Goal: Task Accomplishment & Management: Use online tool/utility

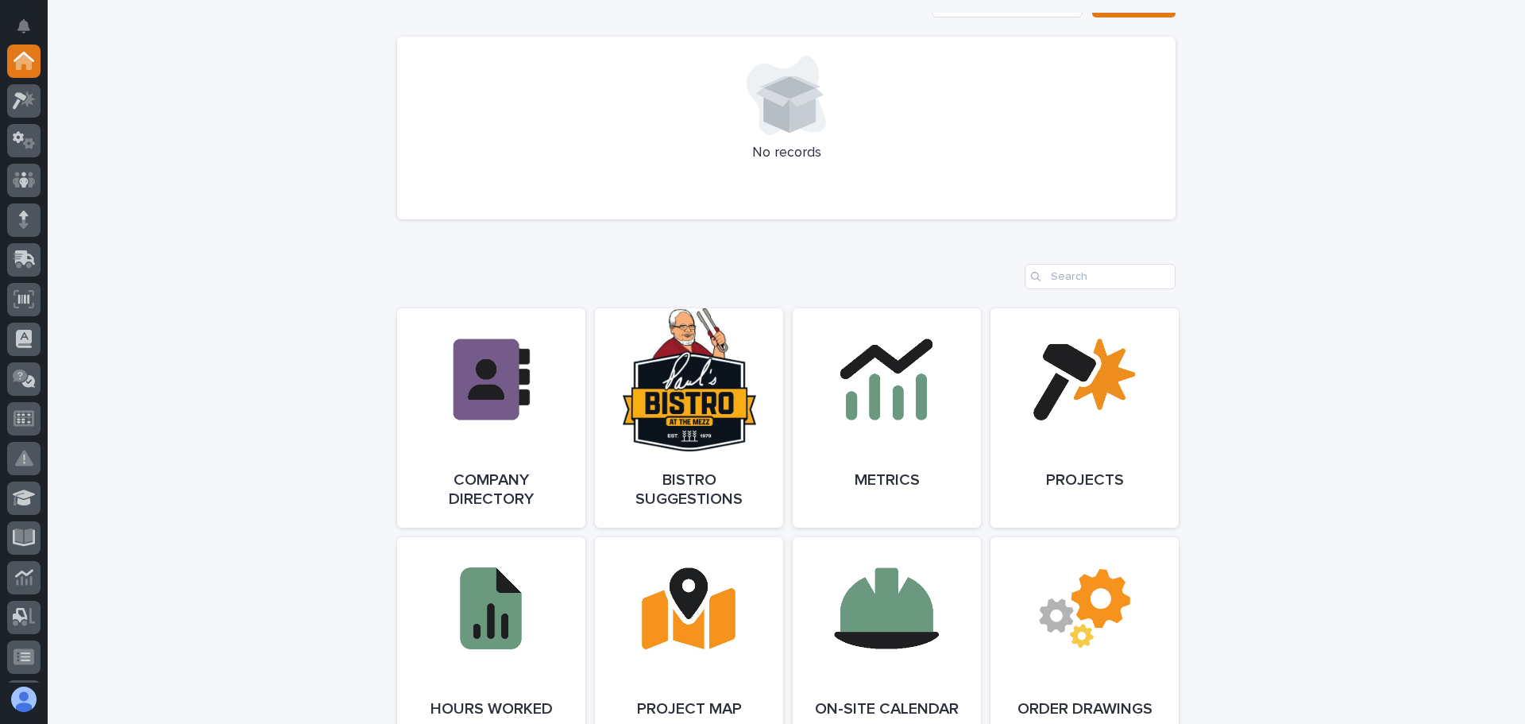
scroll to position [1112, 0]
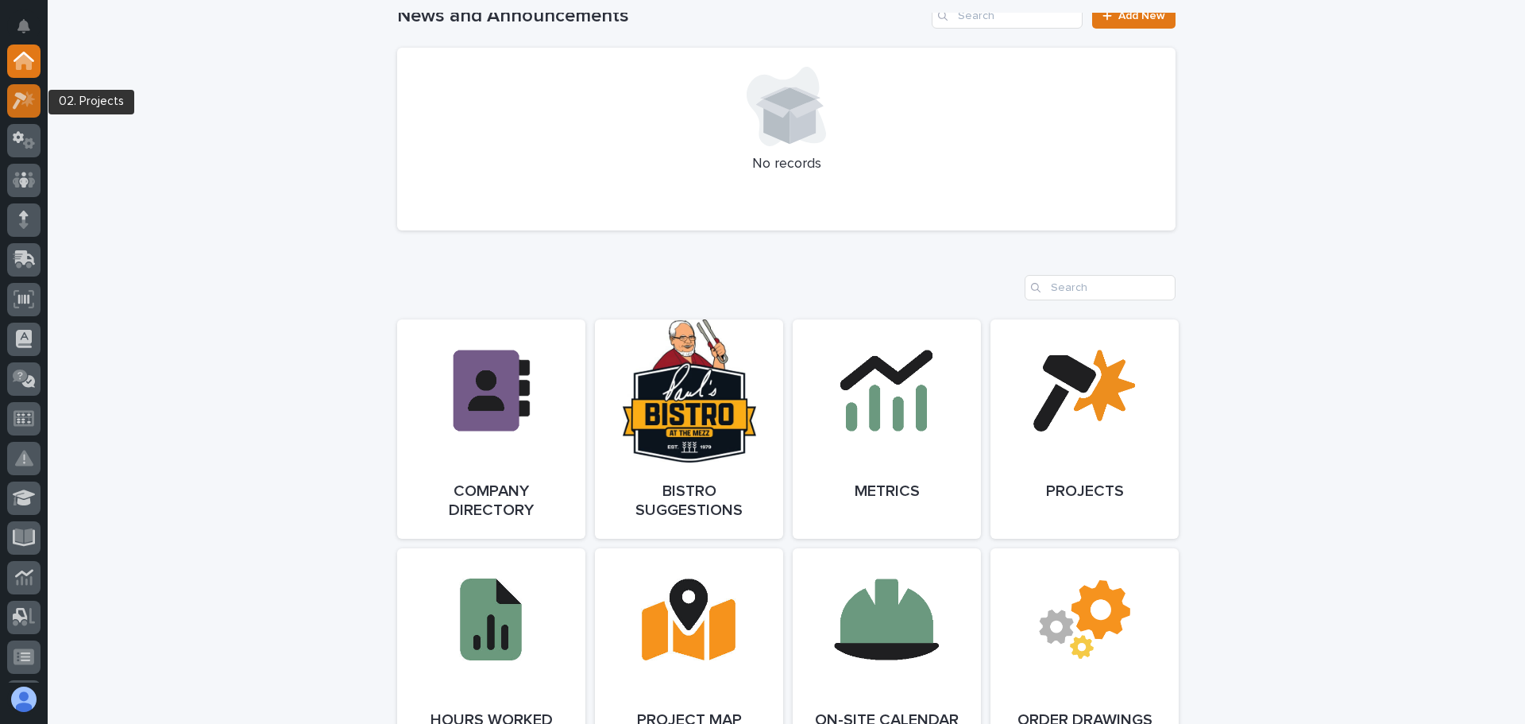
click at [27, 99] on icon at bounding box center [28, 99] width 14 height 16
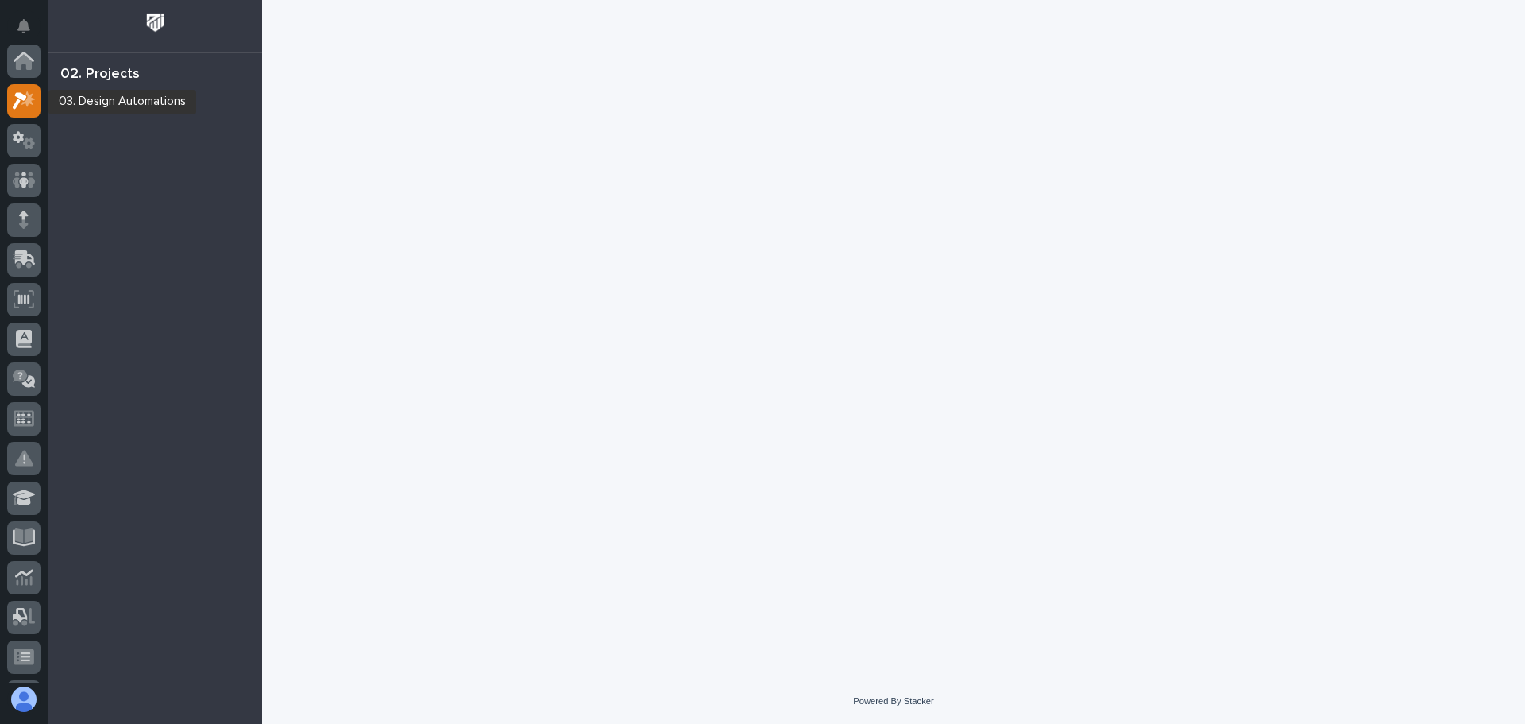
scroll to position [40, 0]
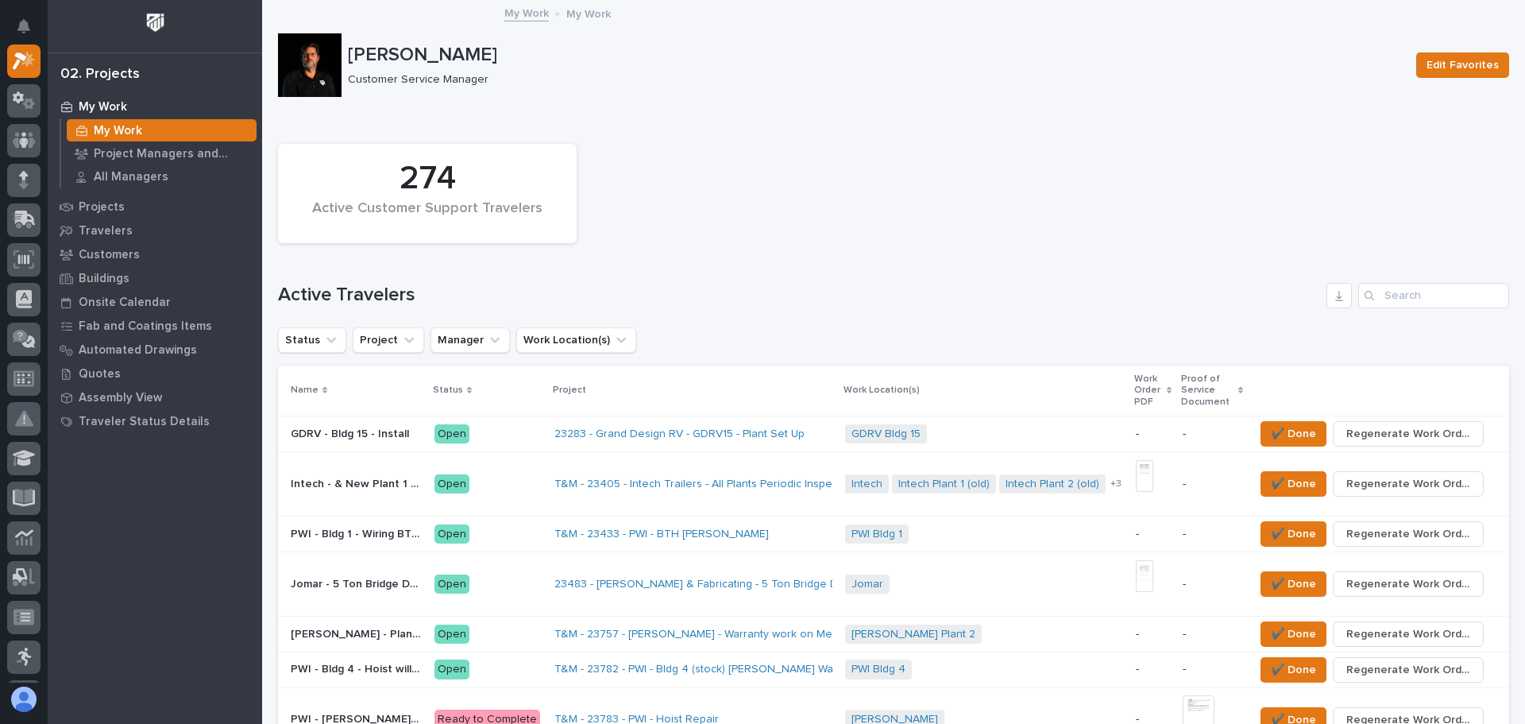
click at [1368, 295] on div "Search" at bounding box center [1370, 295] width 25 height 25
click at [1364, 292] on icon "Search" at bounding box center [1369, 296] width 10 height 10
drag, startPoint x: 1396, startPoint y: 297, endPoint x: 1429, endPoint y: 285, distance: 34.7
click at [1430, 284] on input "Search" at bounding box center [1433, 295] width 151 height 25
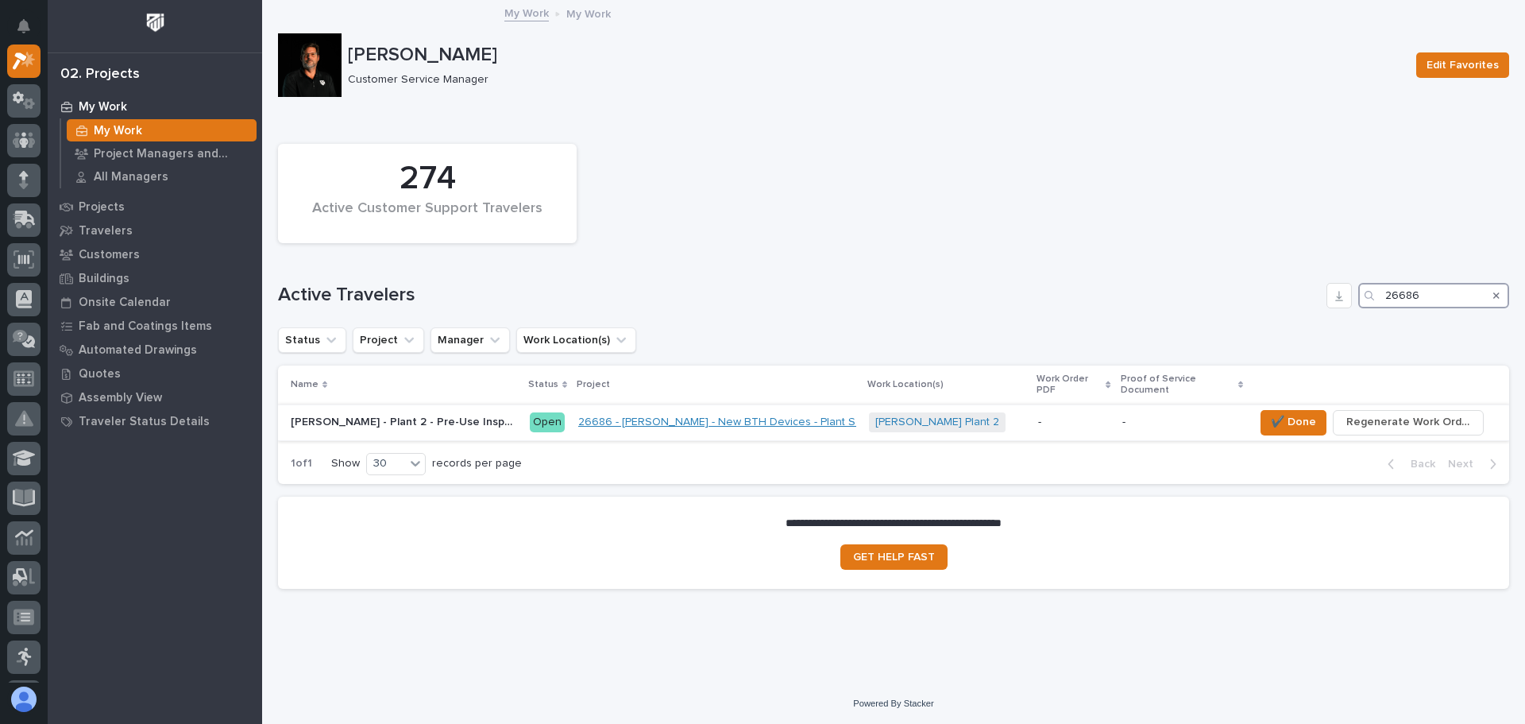
type input "26686"
click at [632, 415] on link "26686 - [PERSON_NAME] - New BTH Devices - Plant Setup" at bounding box center [728, 422] width 300 height 14
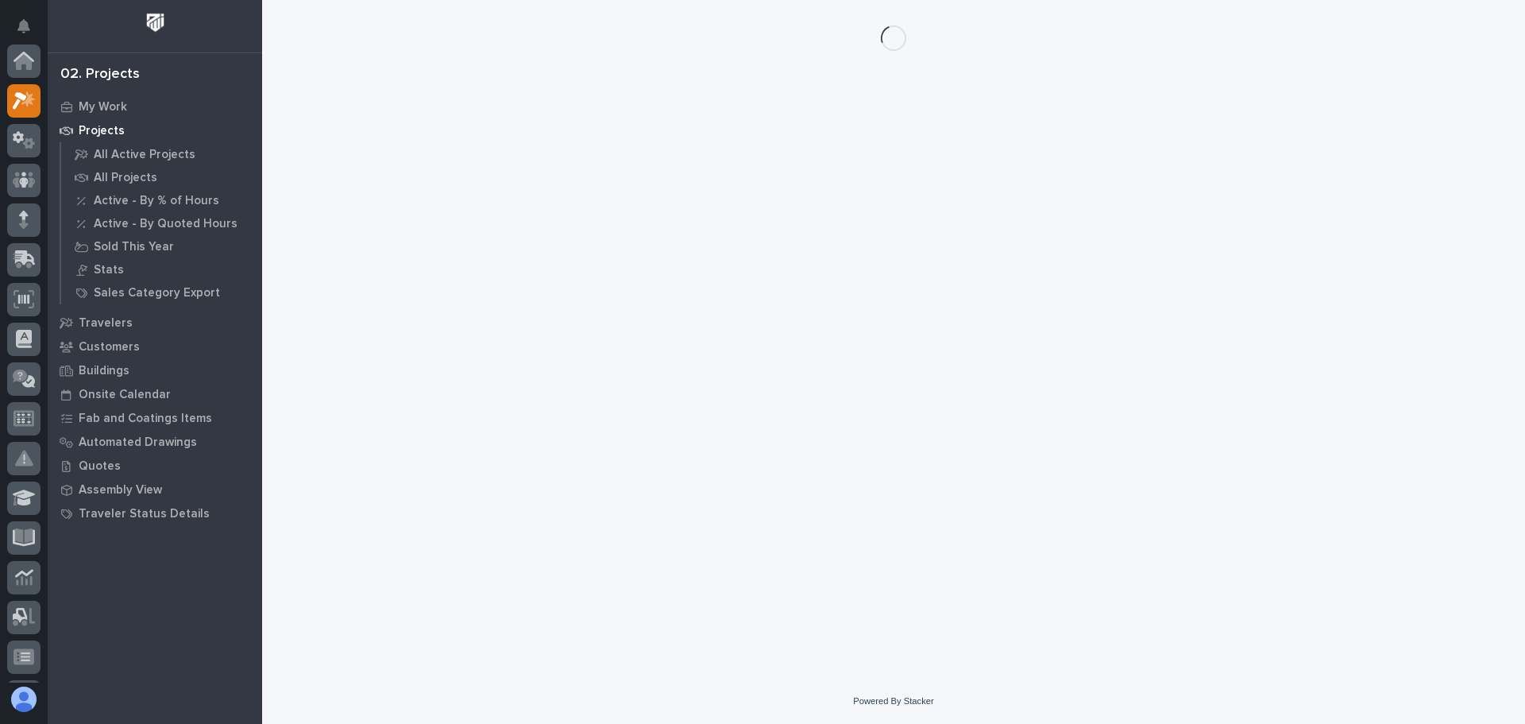
scroll to position [40, 0]
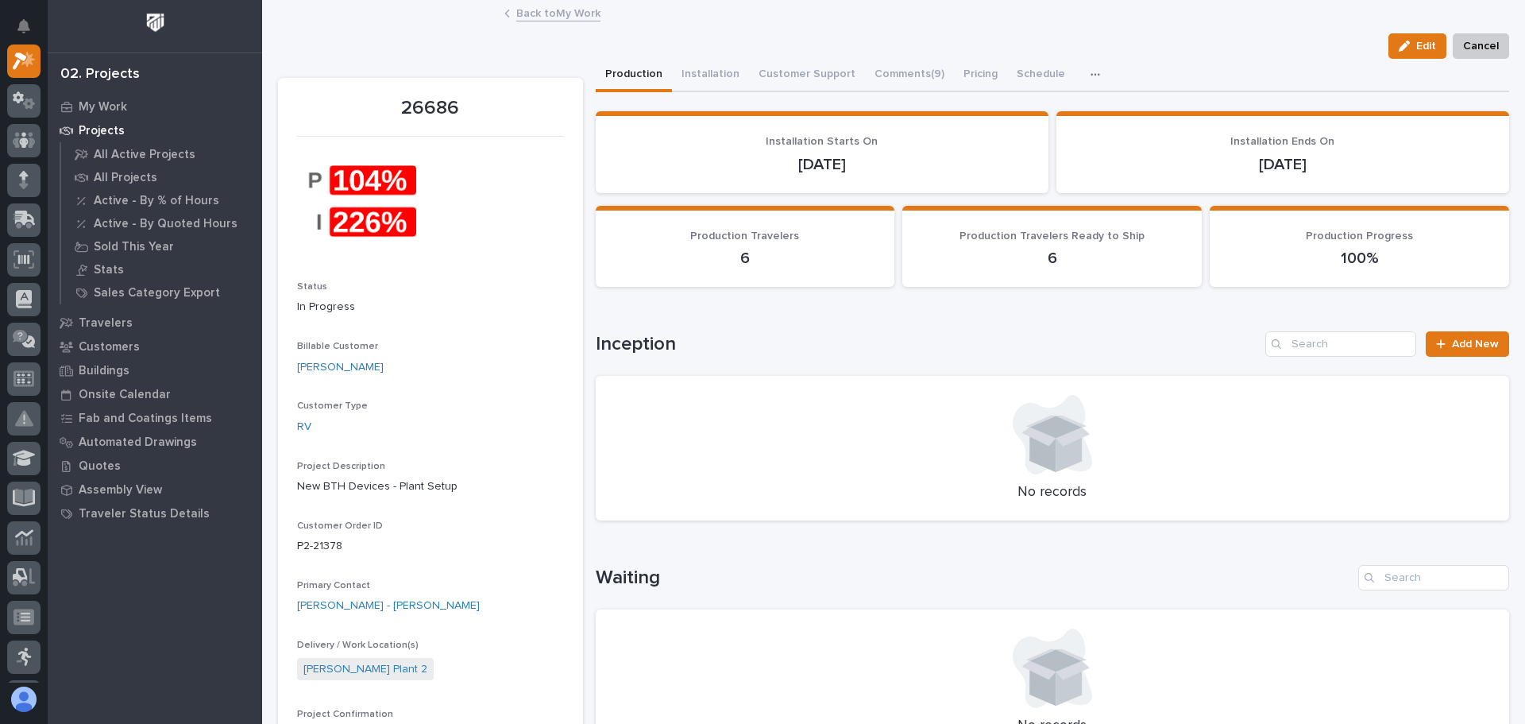
click at [537, 11] on link "Back to My Work" at bounding box center [558, 12] width 84 height 18
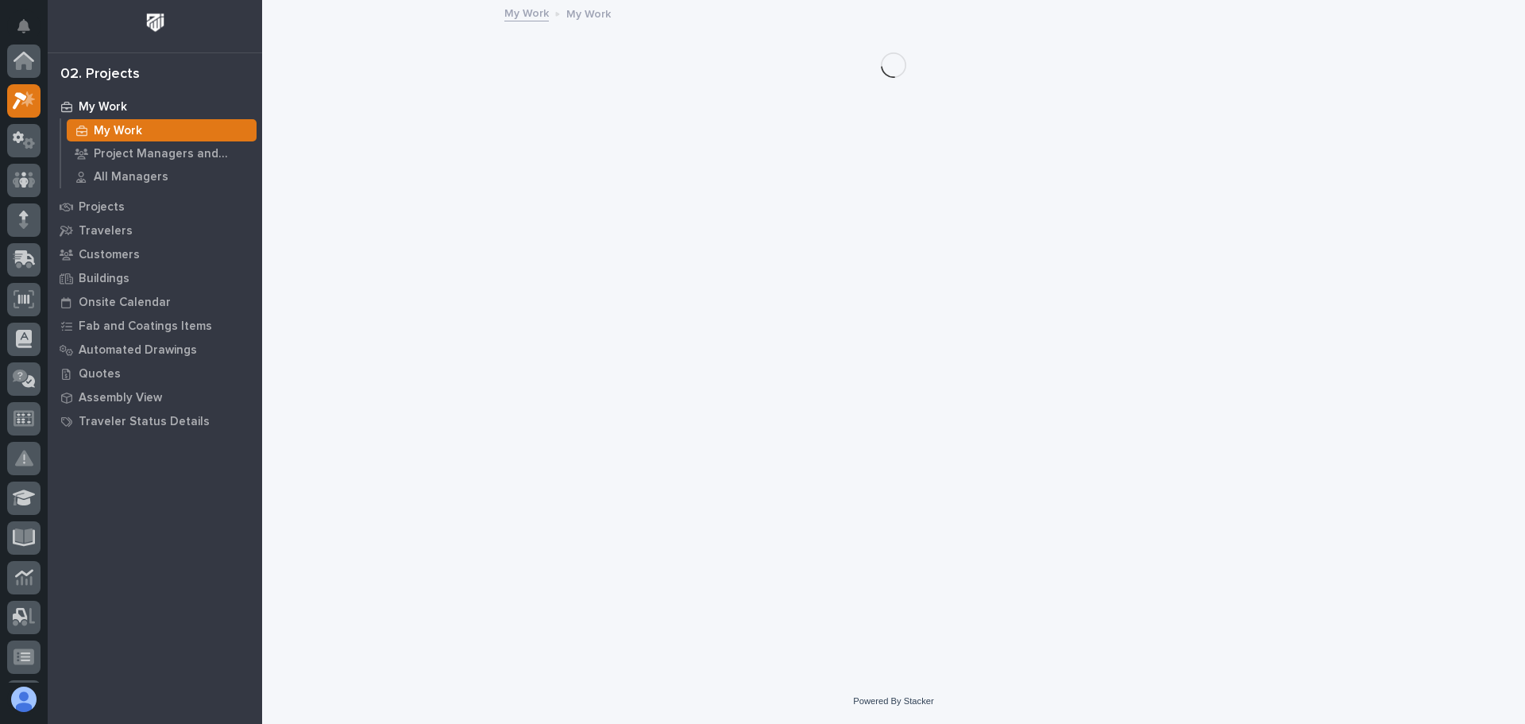
scroll to position [40, 0]
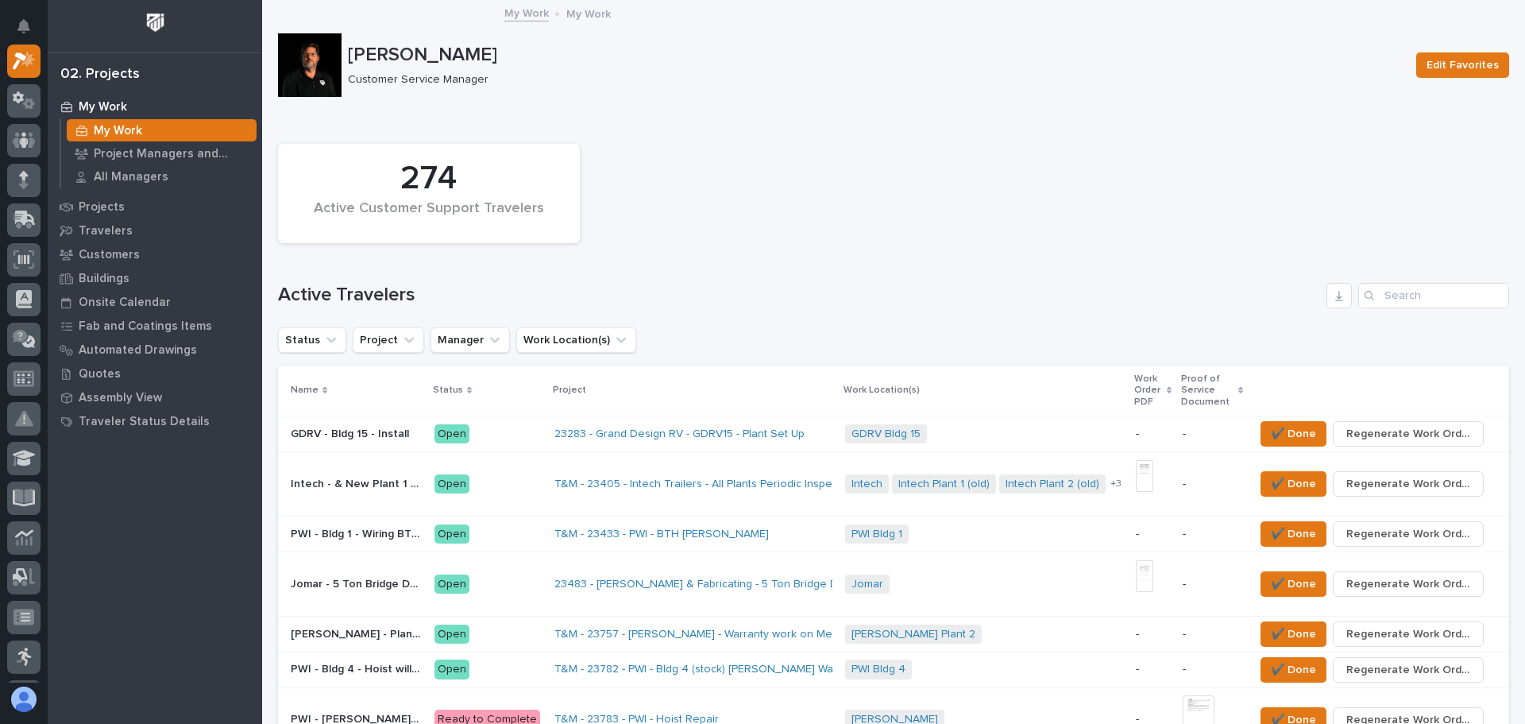
click at [1364, 294] on div "Search" at bounding box center [1370, 295] width 25 height 25
click at [1376, 292] on input "Search" at bounding box center [1433, 295] width 151 height 25
type input "2"
click at [31, 62] on icon at bounding box center [24, 62] width 16 height 16
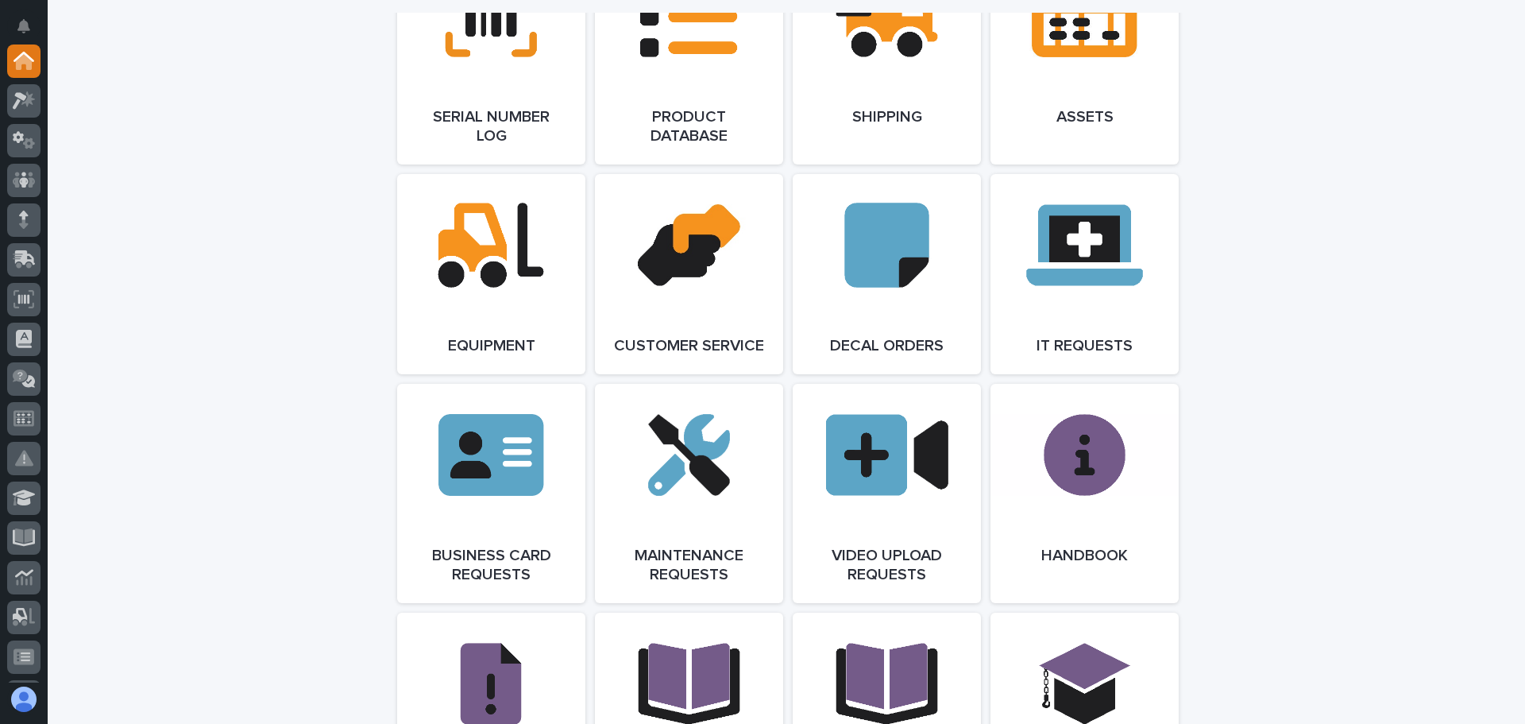
scroll to position [1986, 0]
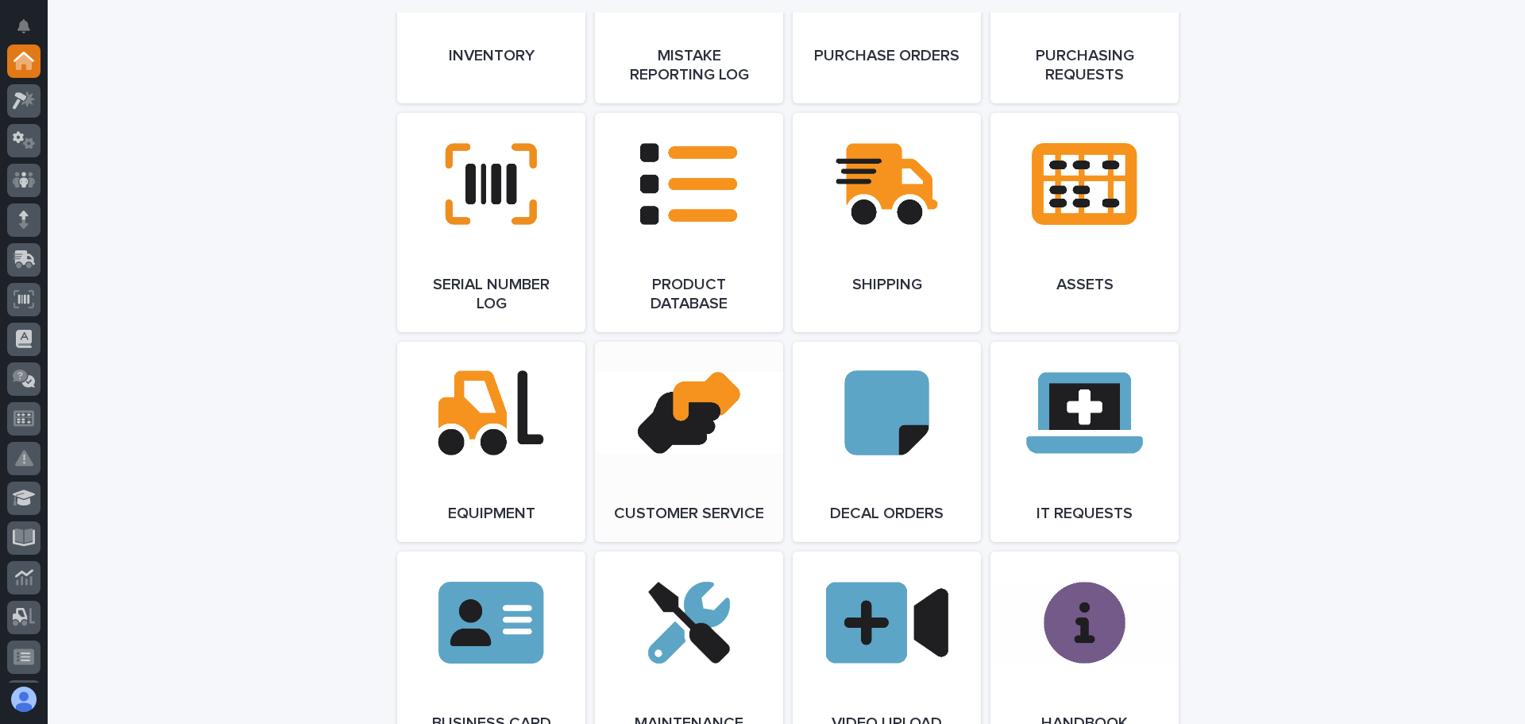
click at [677, 435] on link "Open Link" at bounding box center [689, 442] width 188 height 200
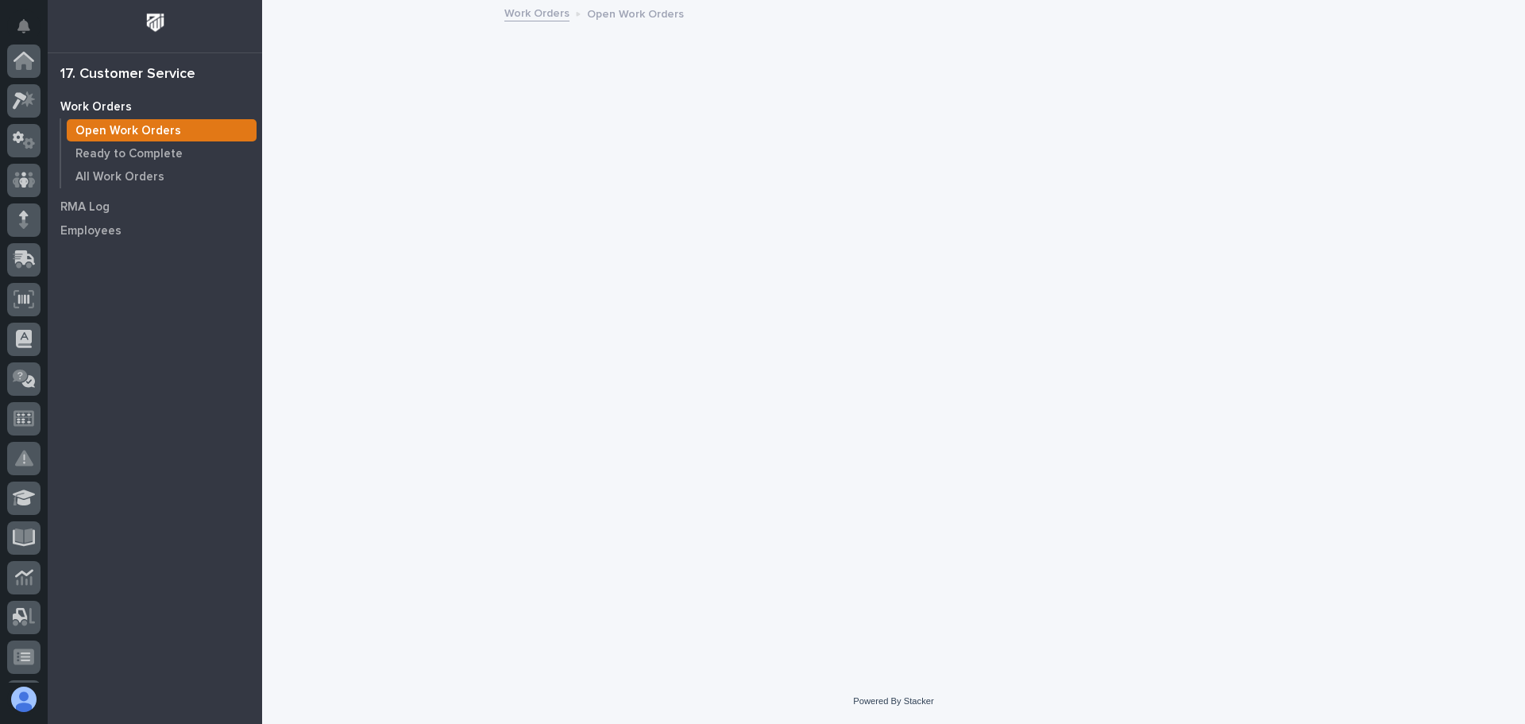
scroll to position [315, 0]
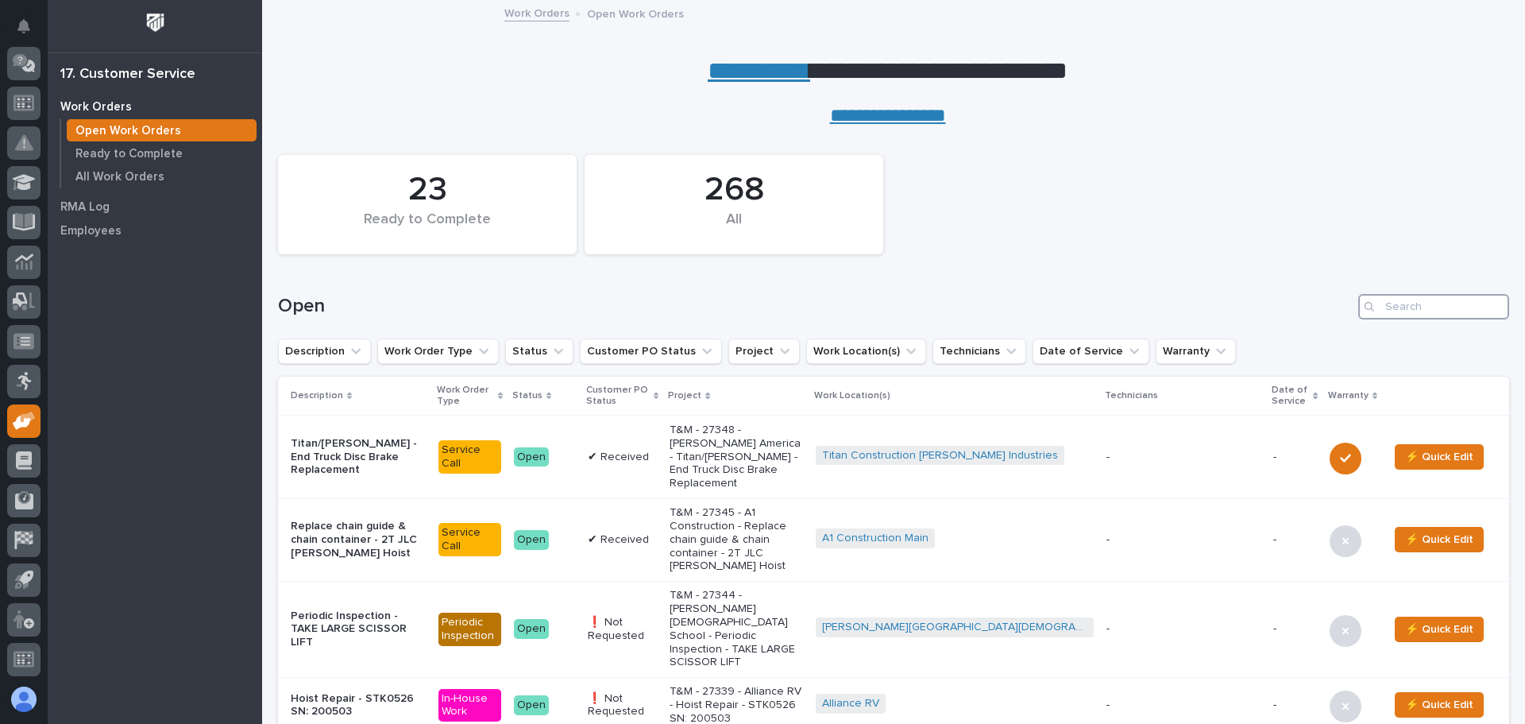
click at [1386, 304] on input "Search" at bounding box center [1433, 306] width 151 height 25
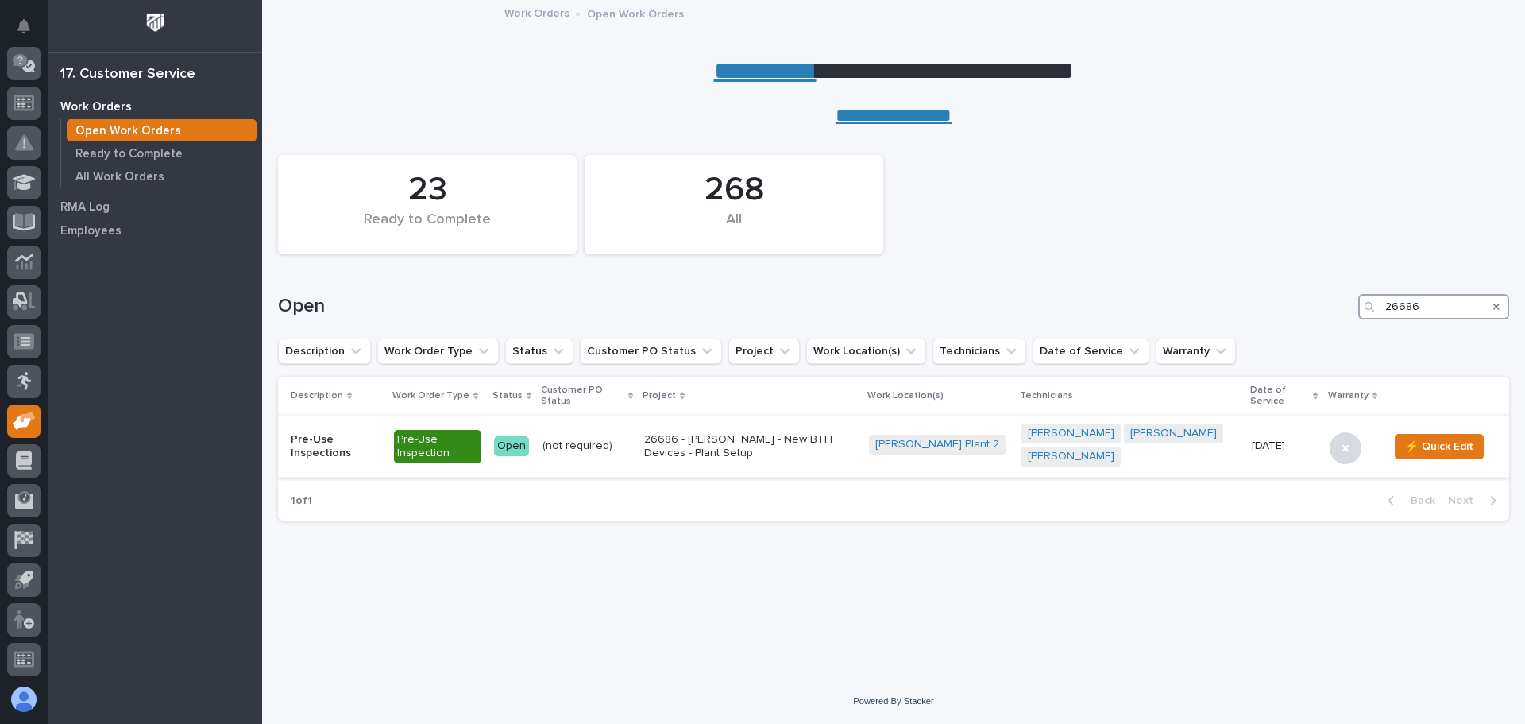
type input "26686"
click at [519, 445] on div "Open" at bounding box center [511, 446] width 35 height 20
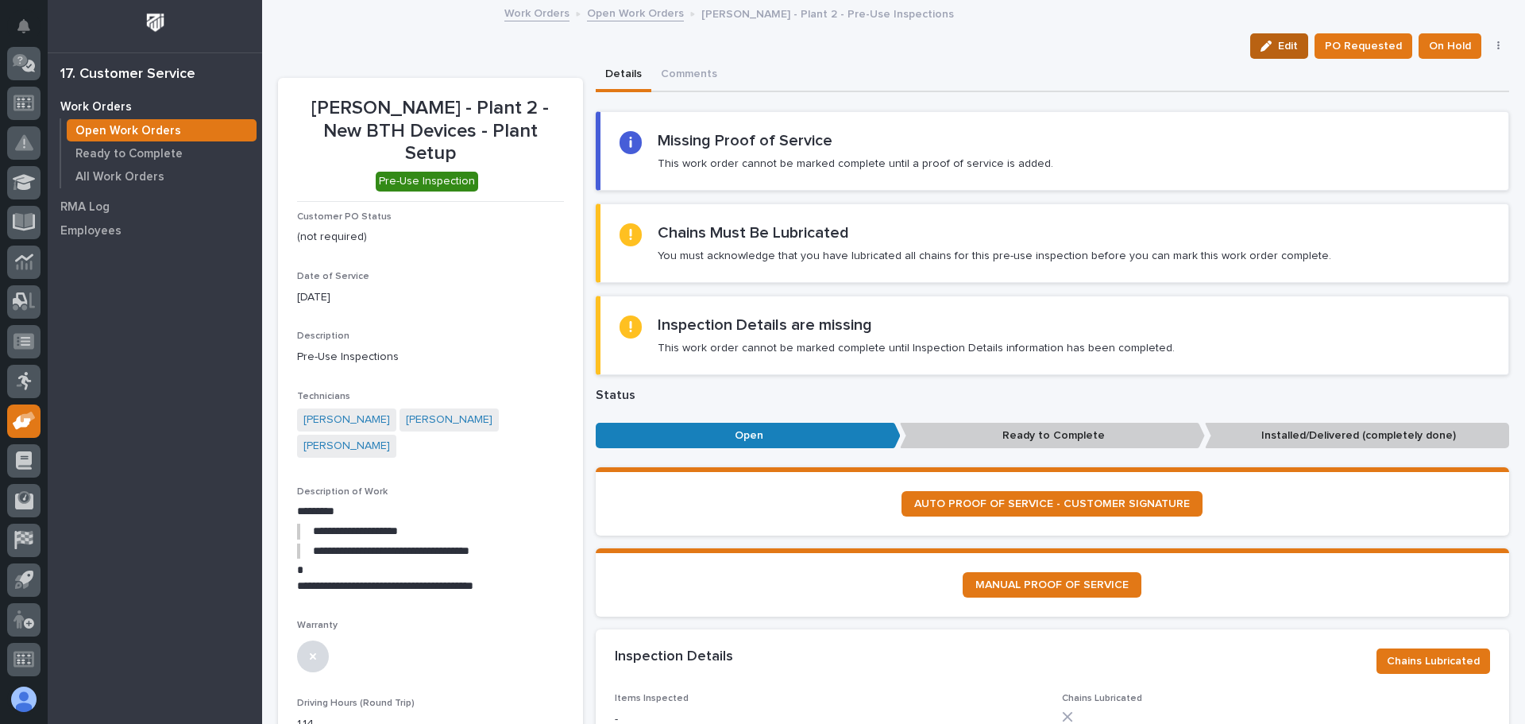
click at [1278, 40] on span "Edit" at bounding box center [1288, 46] width 20 height 14
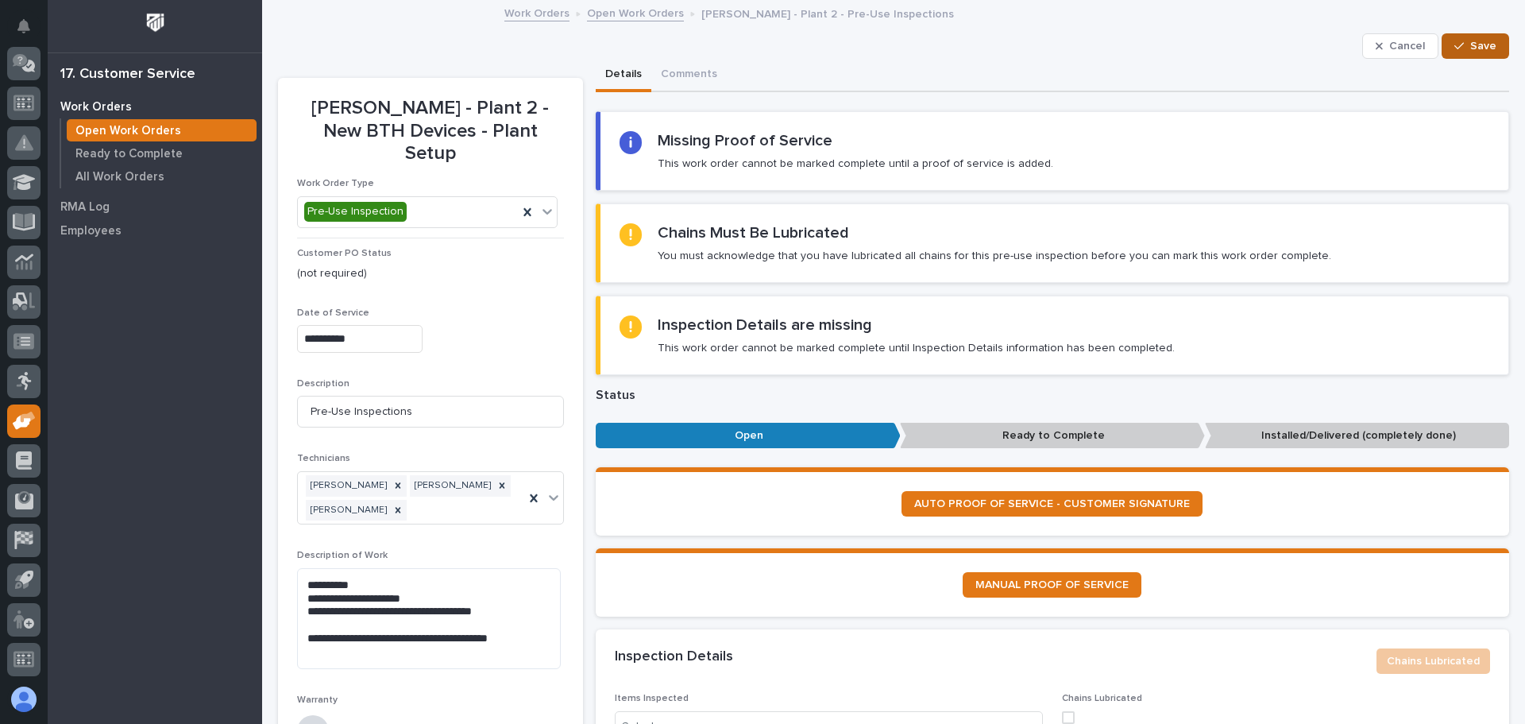
click at [1470, 41] on span "Save" at bounding box center [1483, 46] width 26 height 14
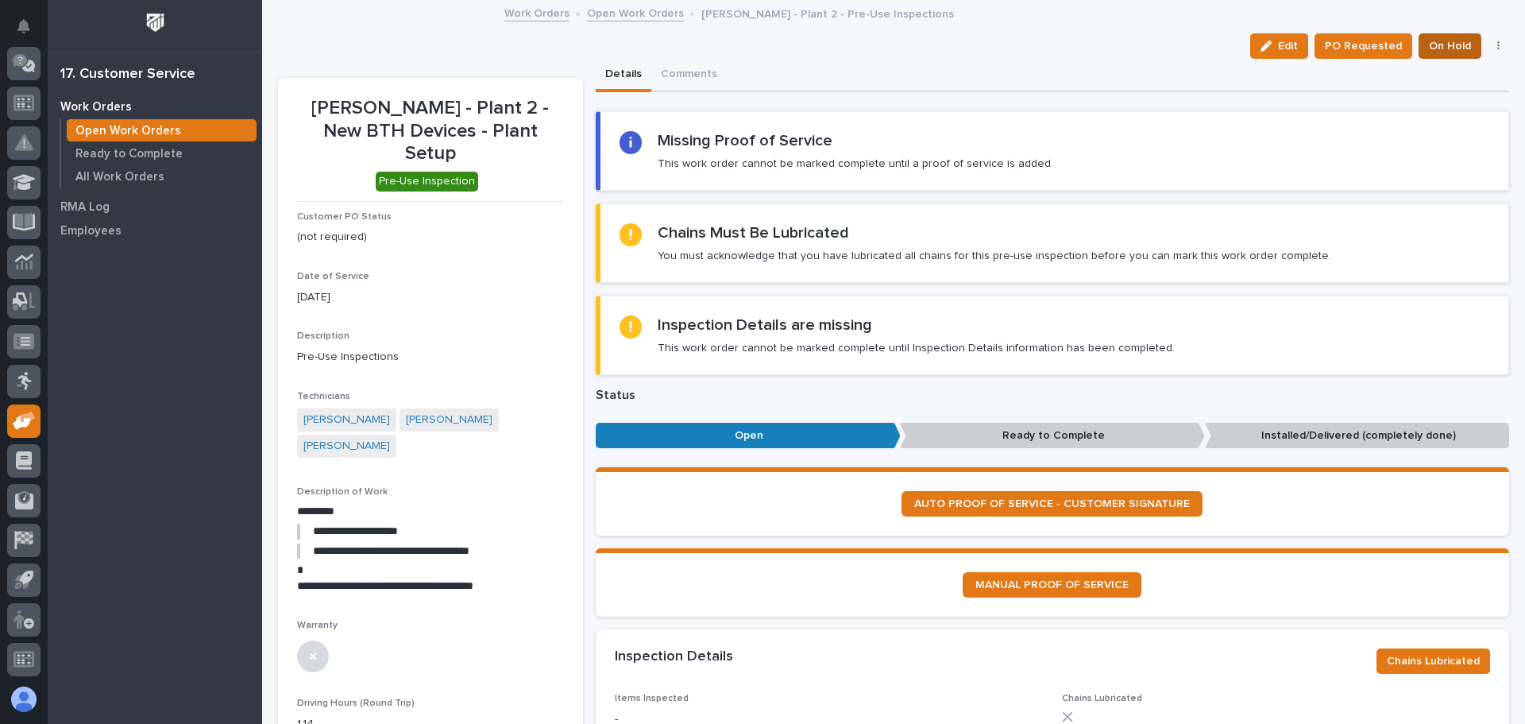
click at [1429, 44] on span "On Hold" at bounding box center [1450, 46] width 42 height 19
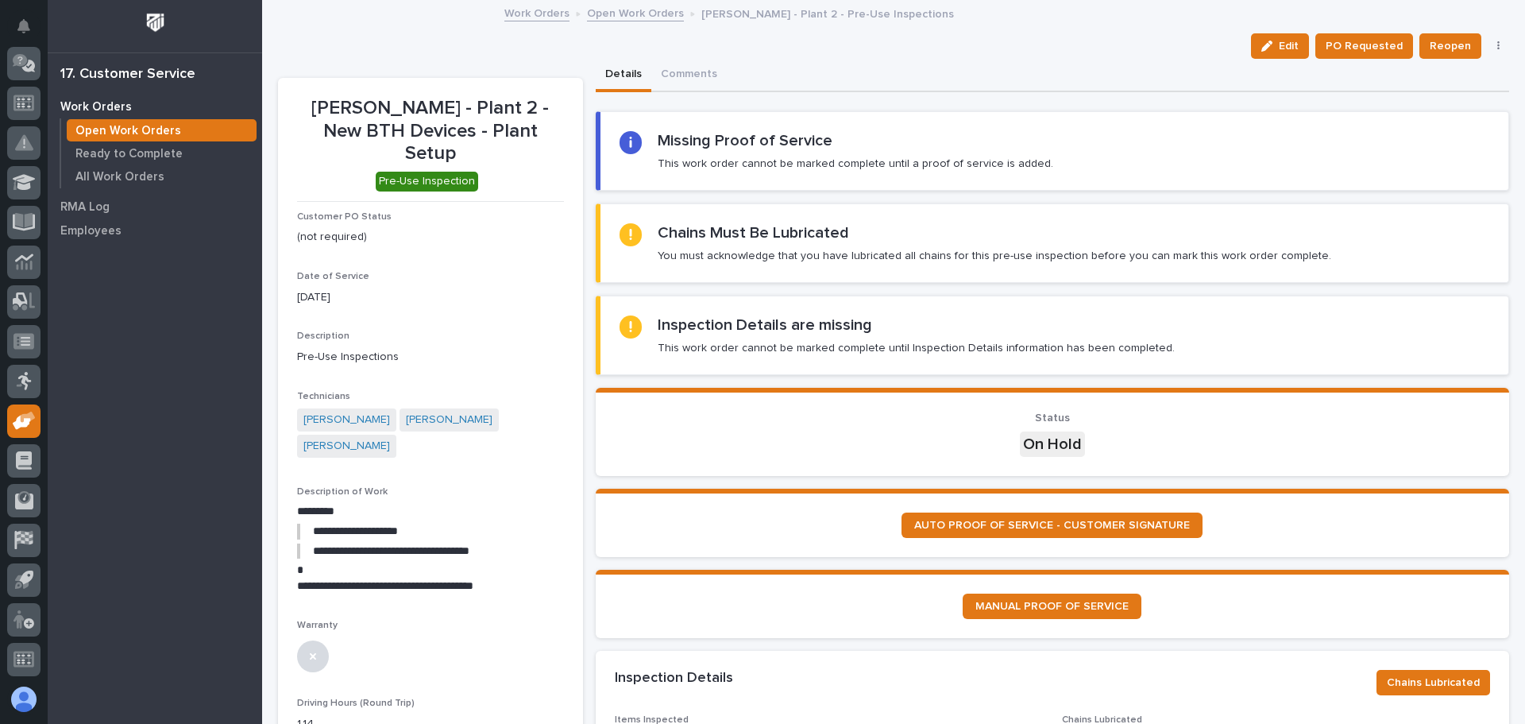
click at [630, 237] on icon at bounding box center [630, 234] width 11 height 11
click at [894, 245] on div "Chains Must Be Lubricated You must acknowledge that you have lubricated all cha…" at bounding box center [995, 243] width 674 height 40
click at [785, 327] on h2 "Inspection Details are missing" at bounding box center [765, 324] width 214 height 19
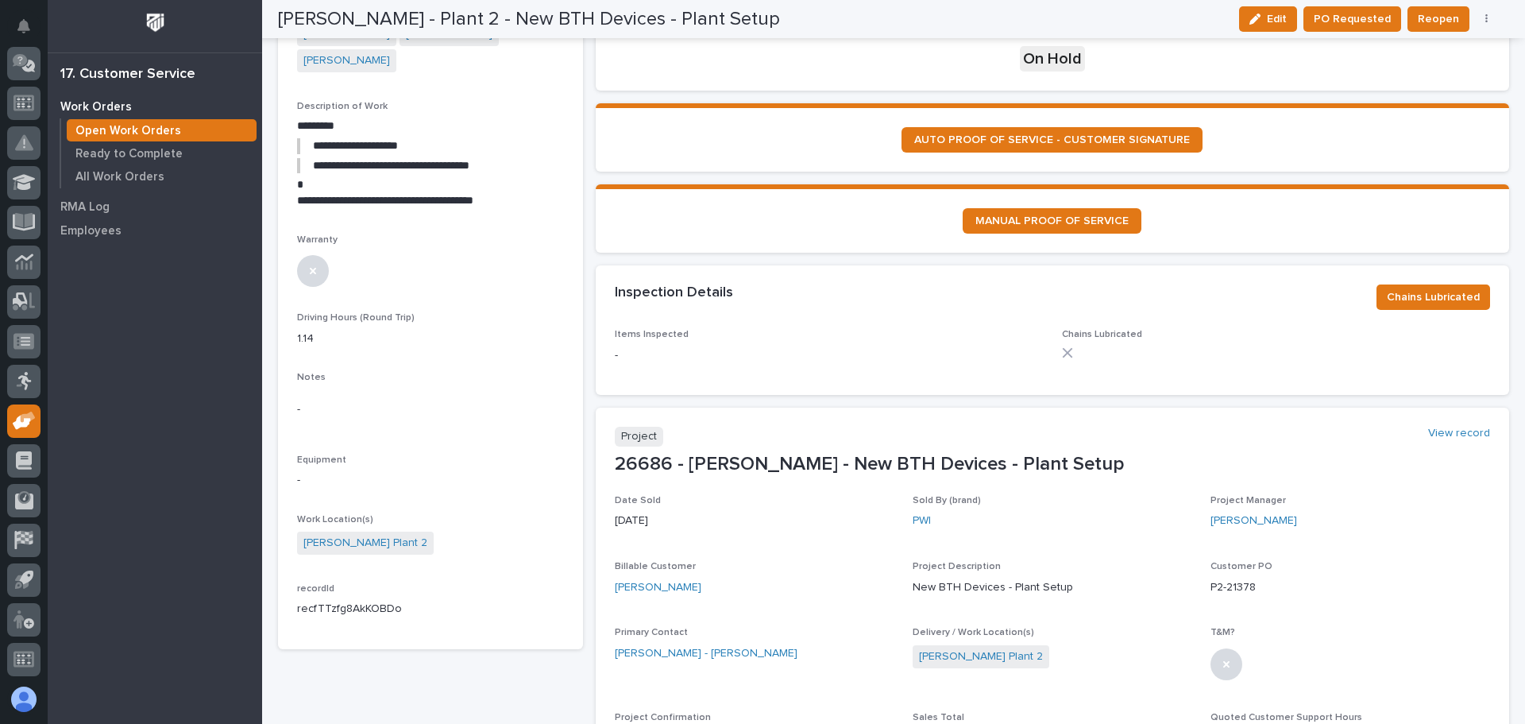
scroll to position [397, 0]
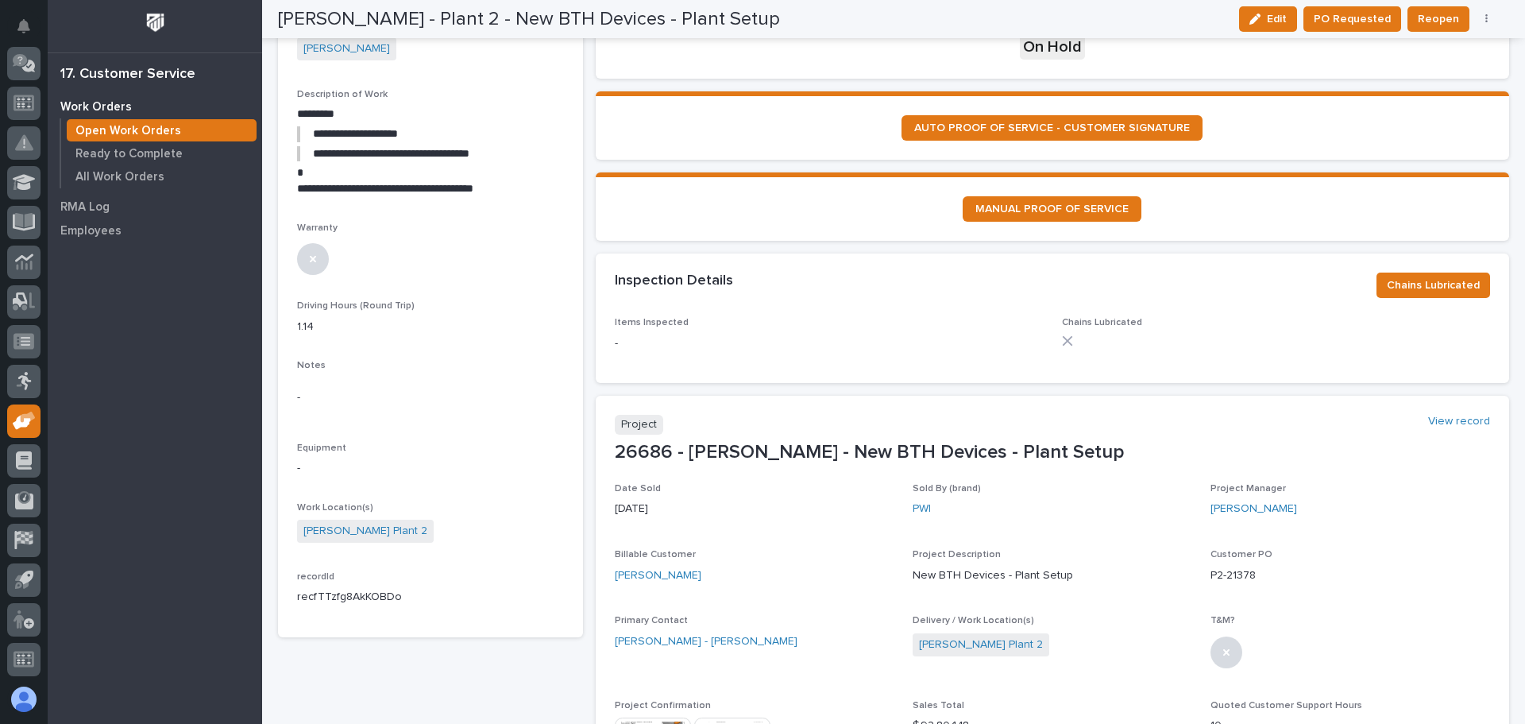
click at [1062, 343] on icon at bounding box center [1067, 340] width 10 height 10
click at [1430, 282] on span "Chains Lubricated" at bounding box center [1433, 285] width 93 height 19
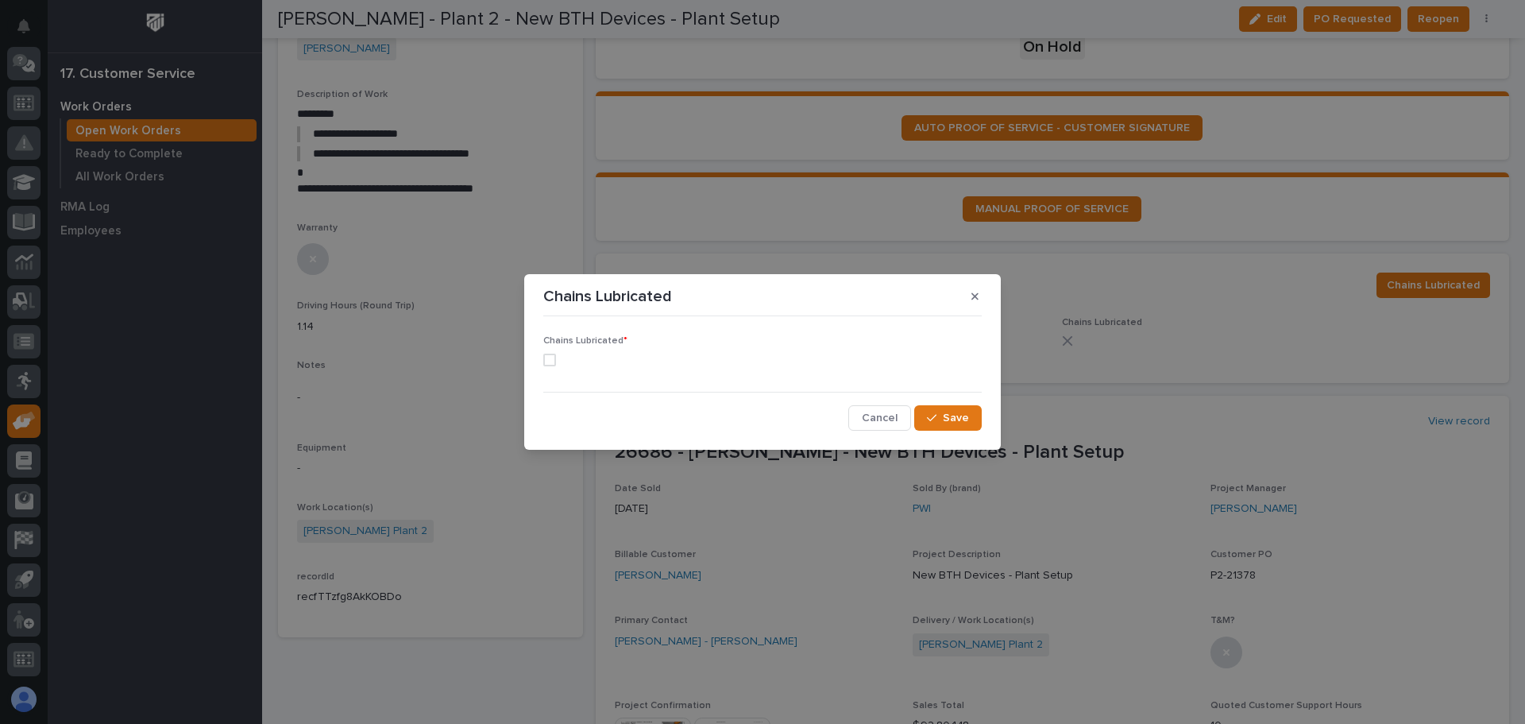
click at [551, 363] on span at bounding box center [549, 359] width 13 height 13
click at [605, 366] on div "Chains Lubricated *" at bounding box center [762, 356] width 438 height 43
click at [940, 408] on button "Save" at bounding box center [948, 417] width 68 height 25
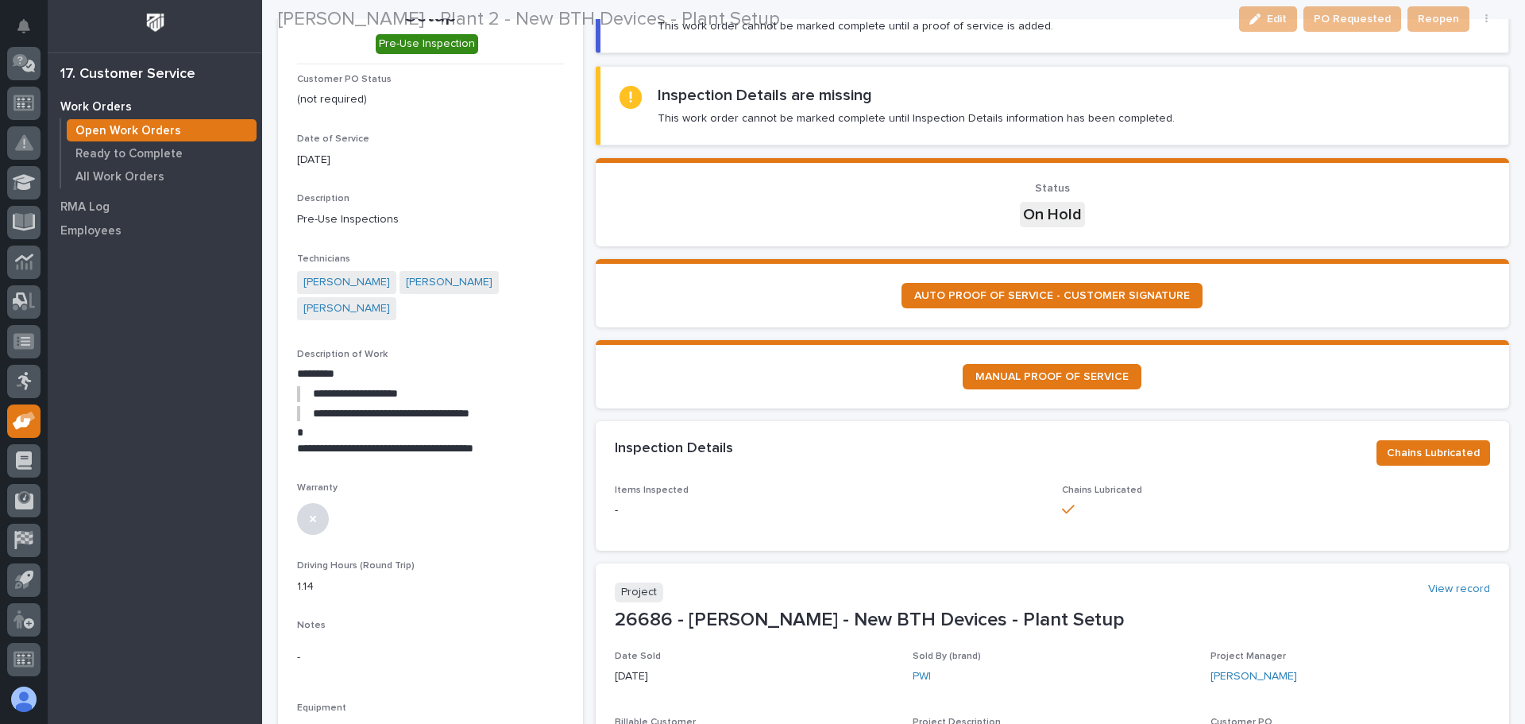
scroll to position [159, 0]
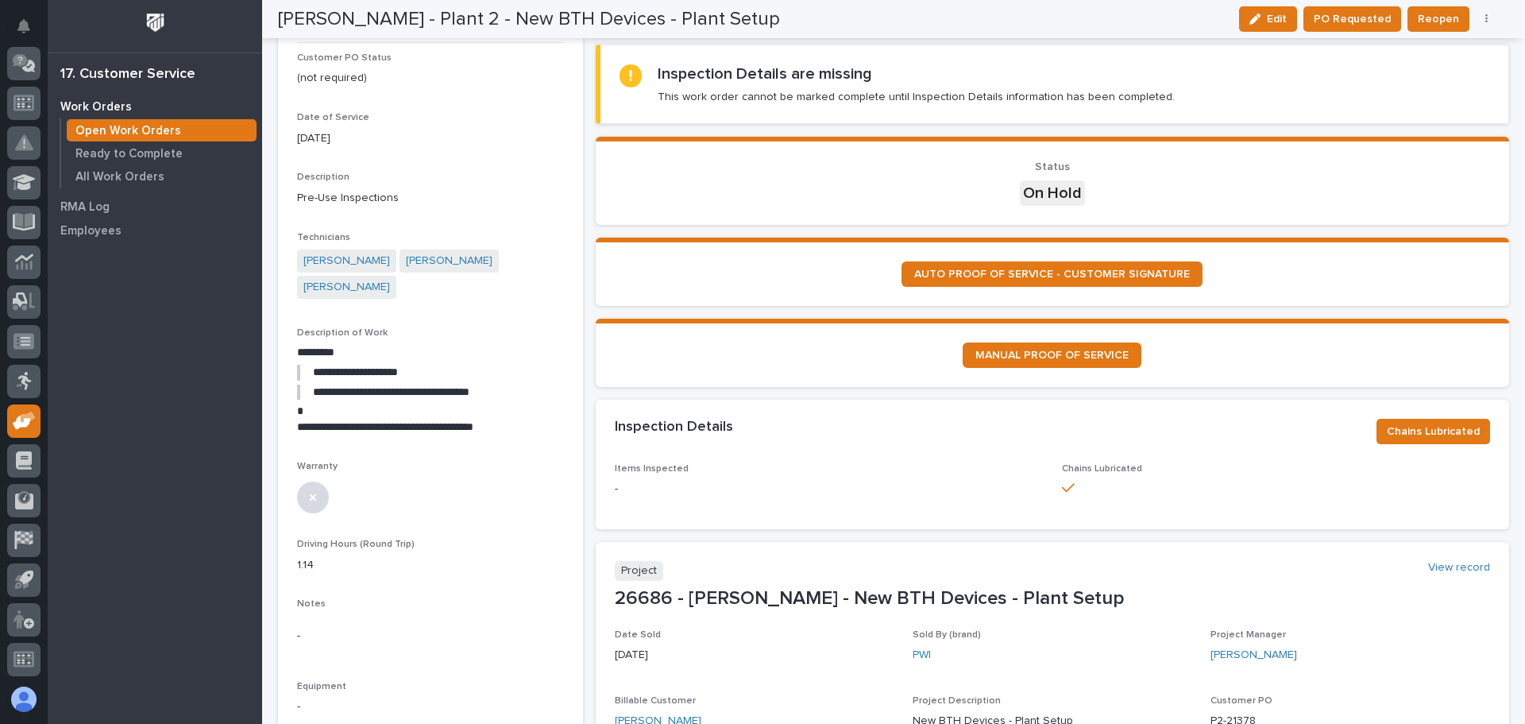
click at [623, 486] on p "-" at bounding box center [829, 489] width 428 height 17
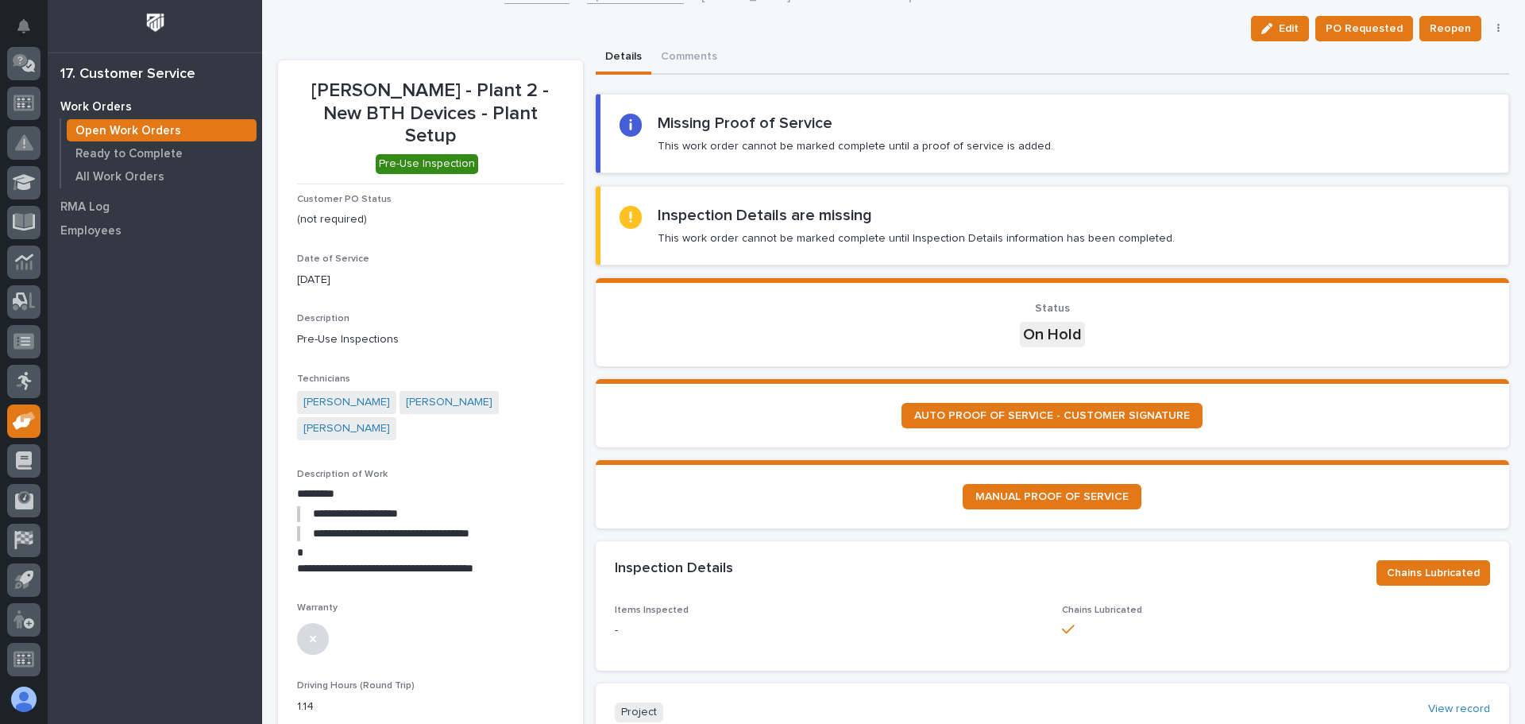
scroll to position [0, 0]
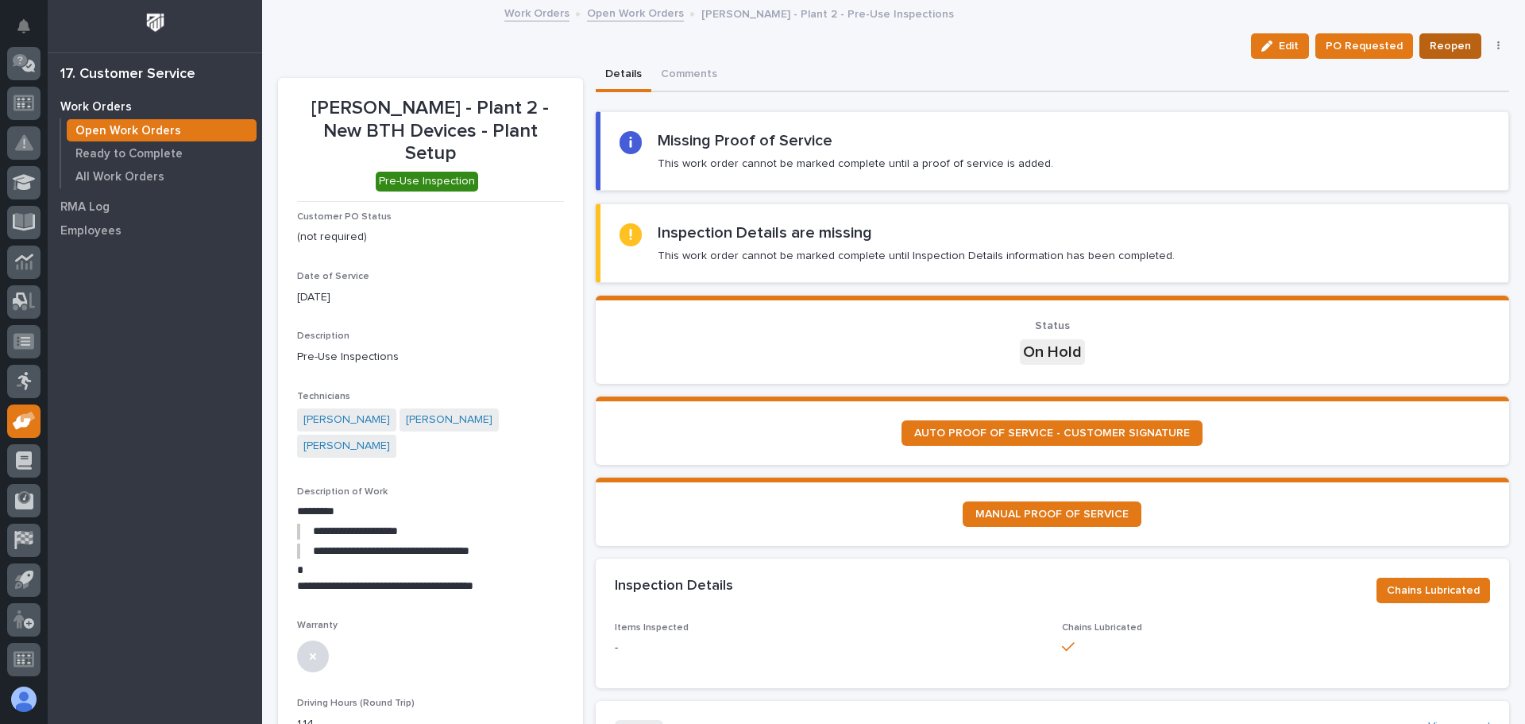
click at [1438, 47] on span "Reopen" at bounding box center [1450, 46] width 41 height 19
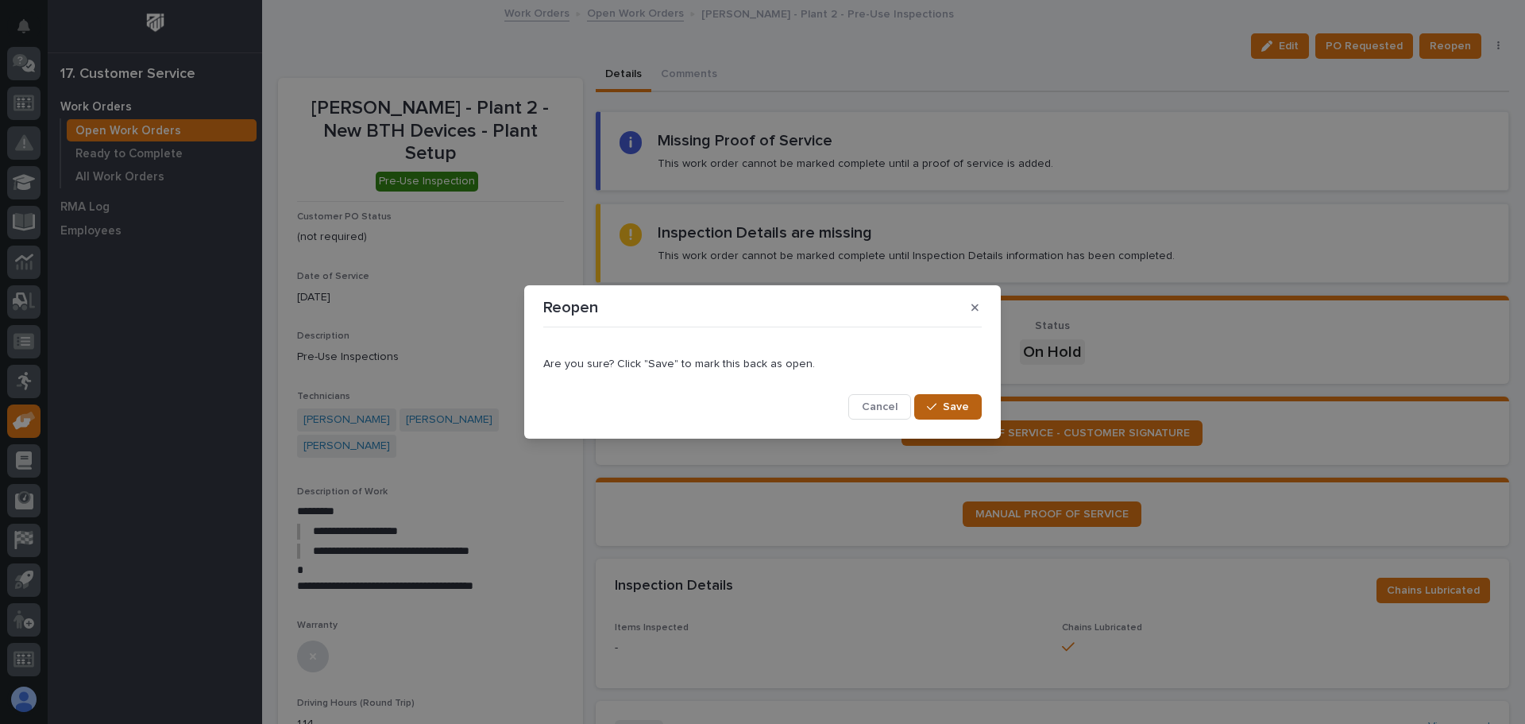
click at [951, 406] on span "Save" at bounding box center [956, 406] width 26 height 14
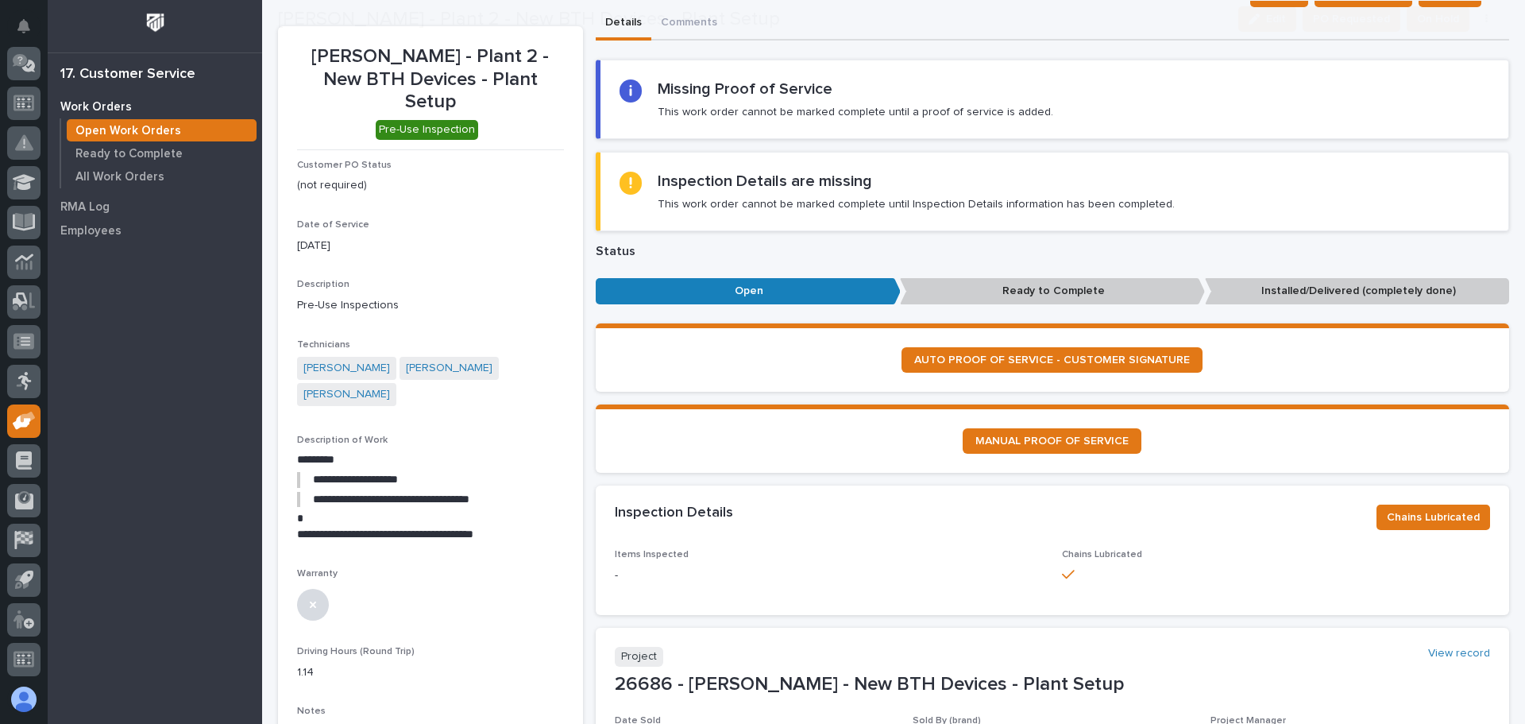
scroll to position [79, 0]
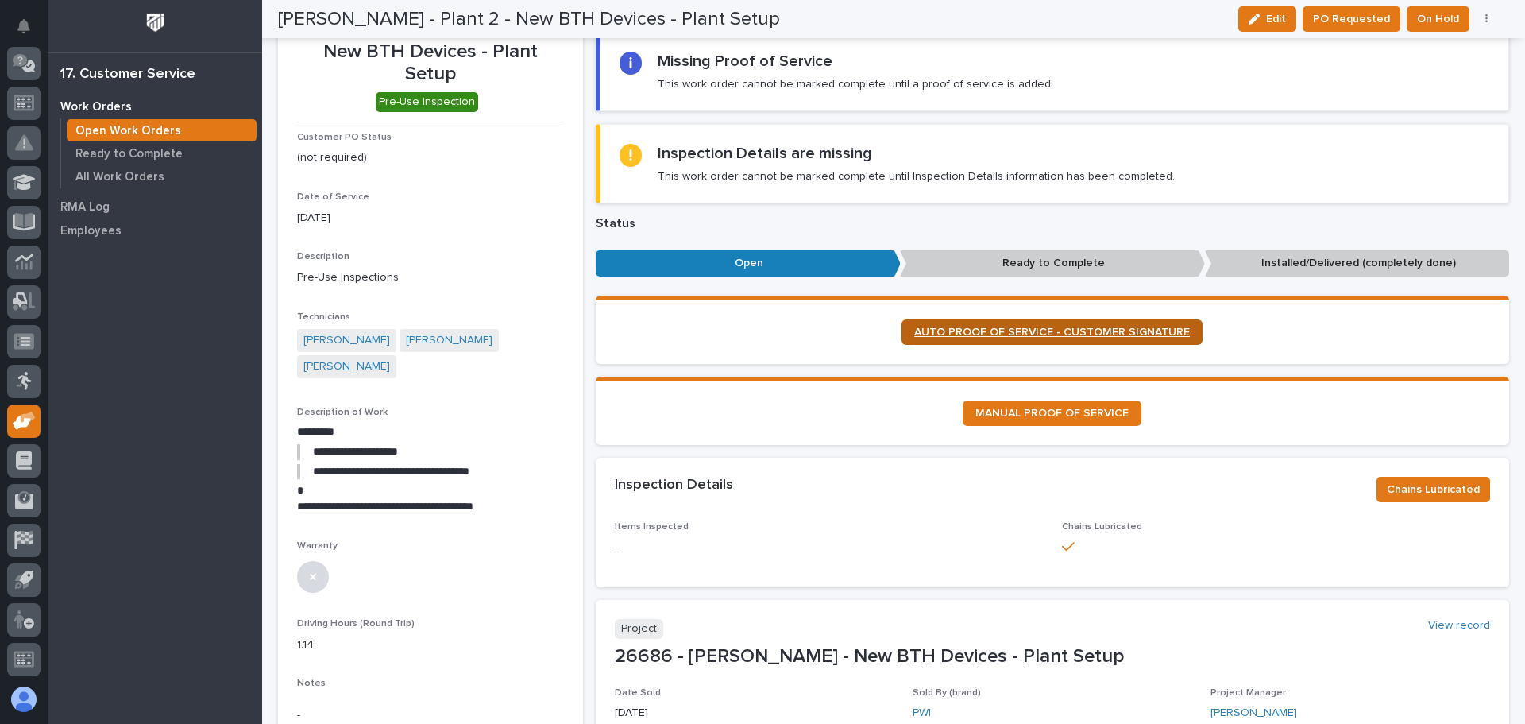
click at [1048, 327] on span "AUTO PROOF OF SERVICE - CUSTOMER SIGNATURE" at bounding box center [1052, 331] width 276 height 11
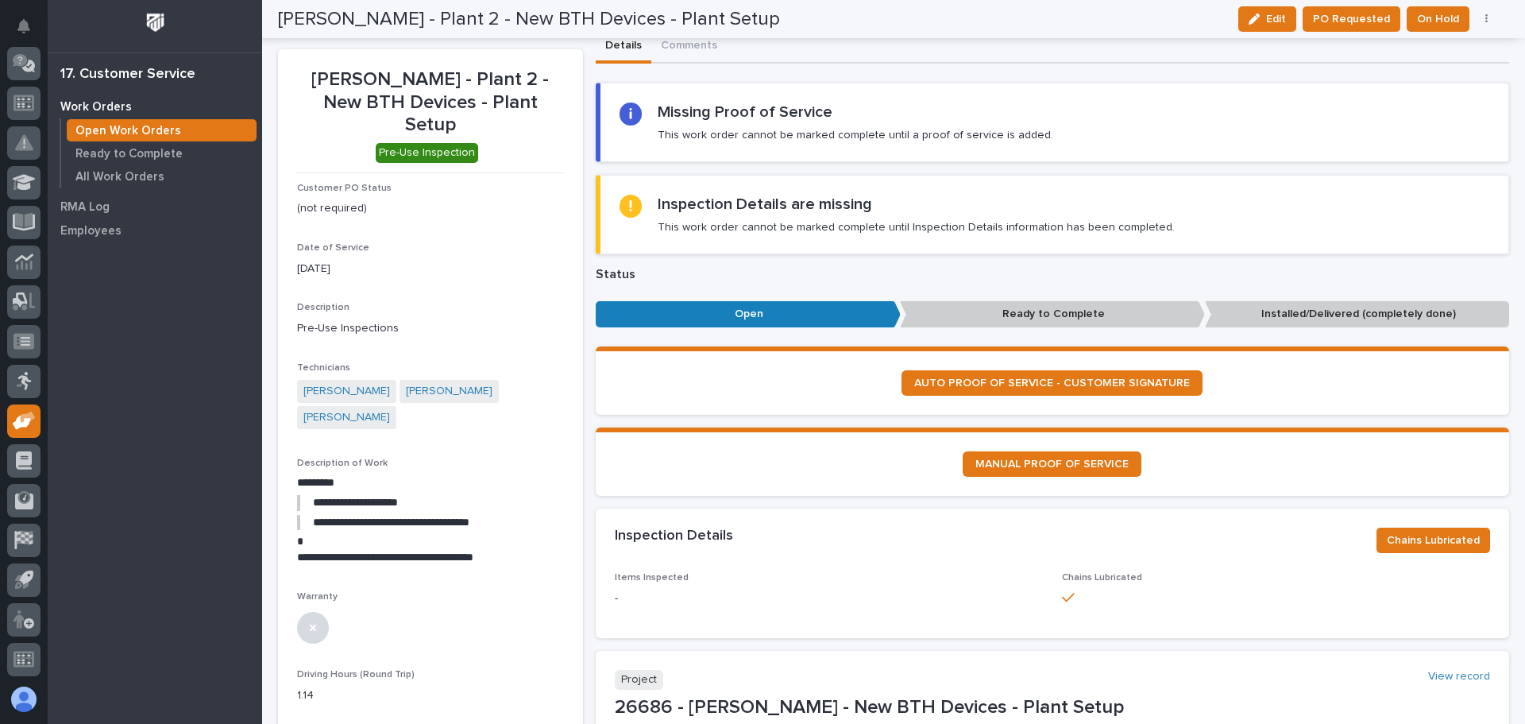
scroll to position [0, 0]
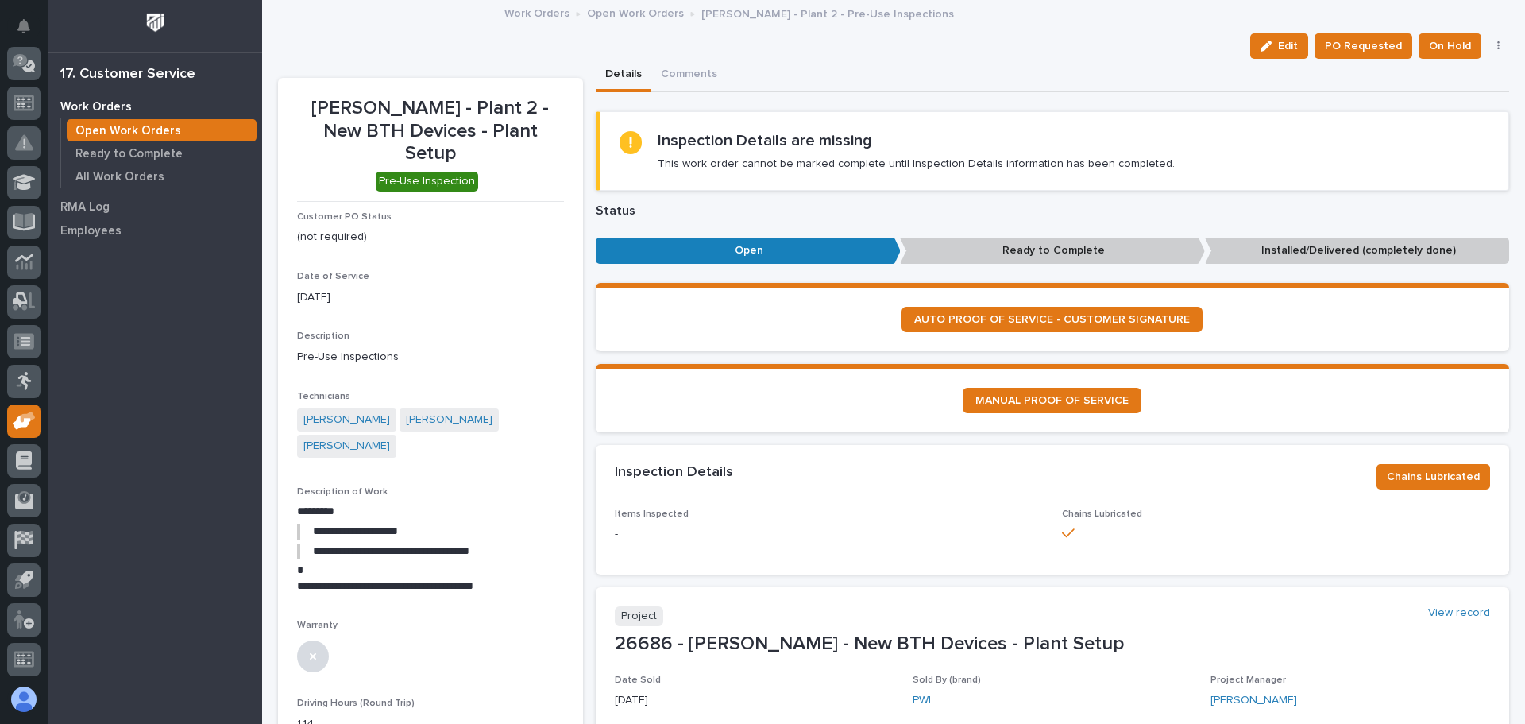
click at [1488, 47] on button "button" at bounding box center [1499, 46] width 22 height 11
click at [632, 530] on p "-" at bounding box center [829, 534] width 428 height 17
click at [675, 513] on span "Items Inspected" at bounding box center [652, 514] width 74 height 10
click at [717, 514] on p "Items Inspected" at bounding box center [829, 513] width 428 height 11
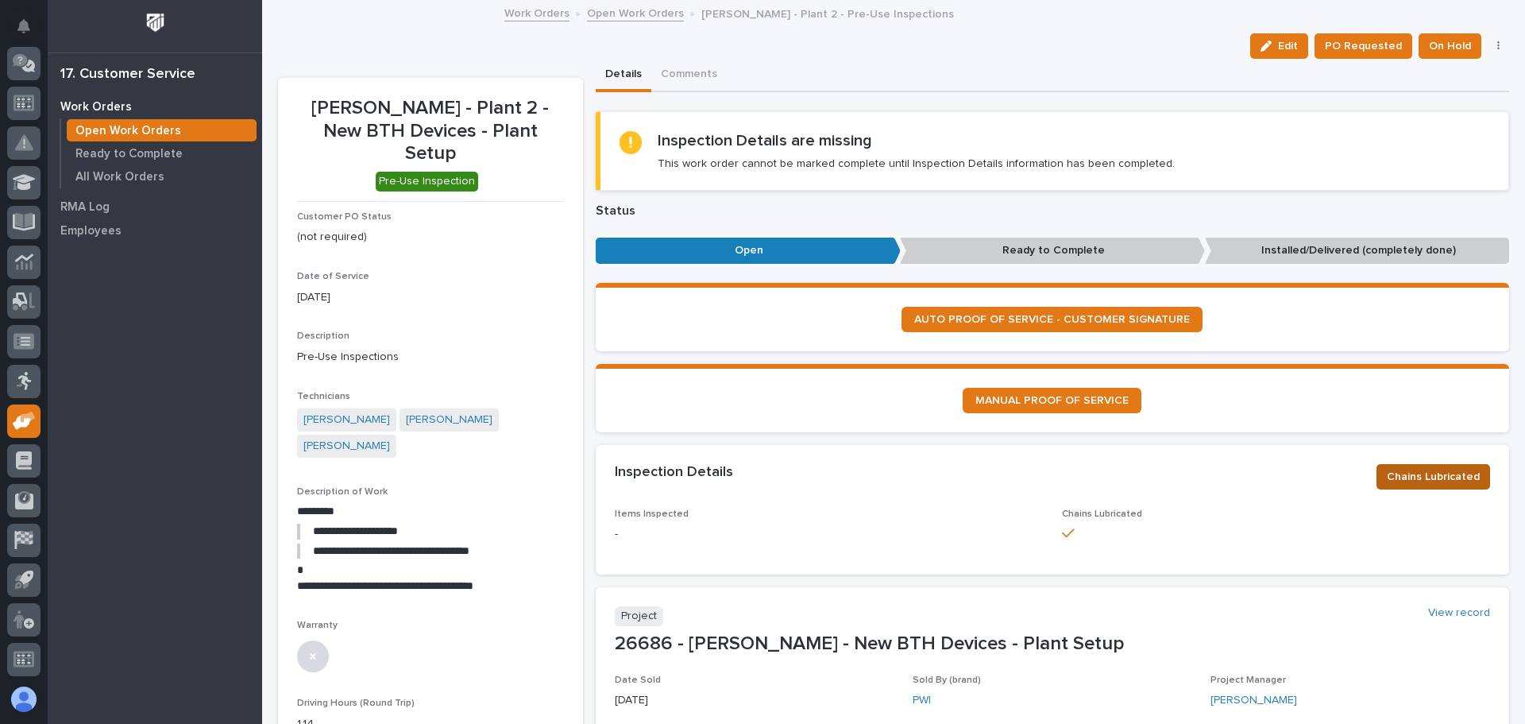
click at [1384, 465] on button "Chains Lubricated" at bounding box center [1433, 476] width 114 height 25
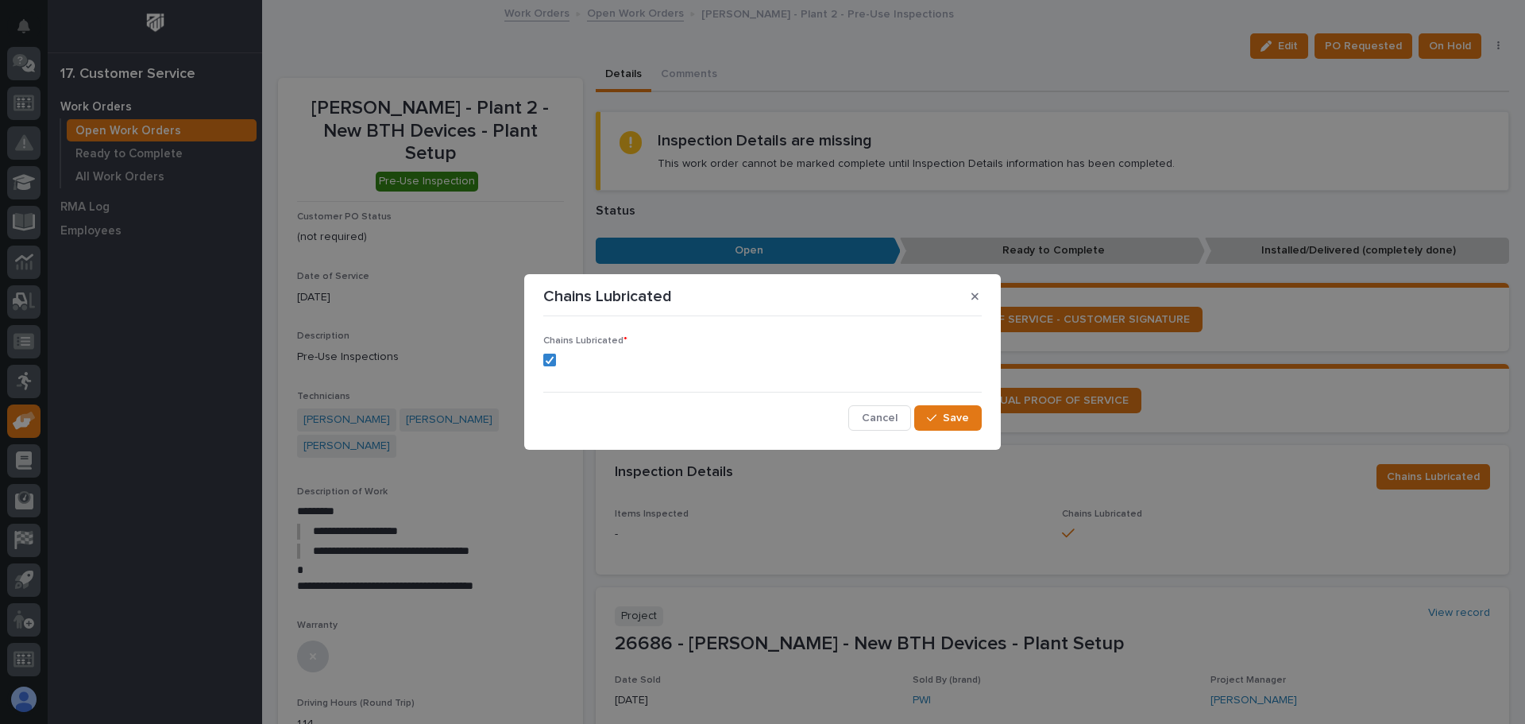
click at [587, 380] on div "Chains Lubricated * Cancel Save" at bounding box center [762, 375] width 438 height 107
click at [889, 418] on span "Cancel" at bounding box center [880, 418] width 36 height 14
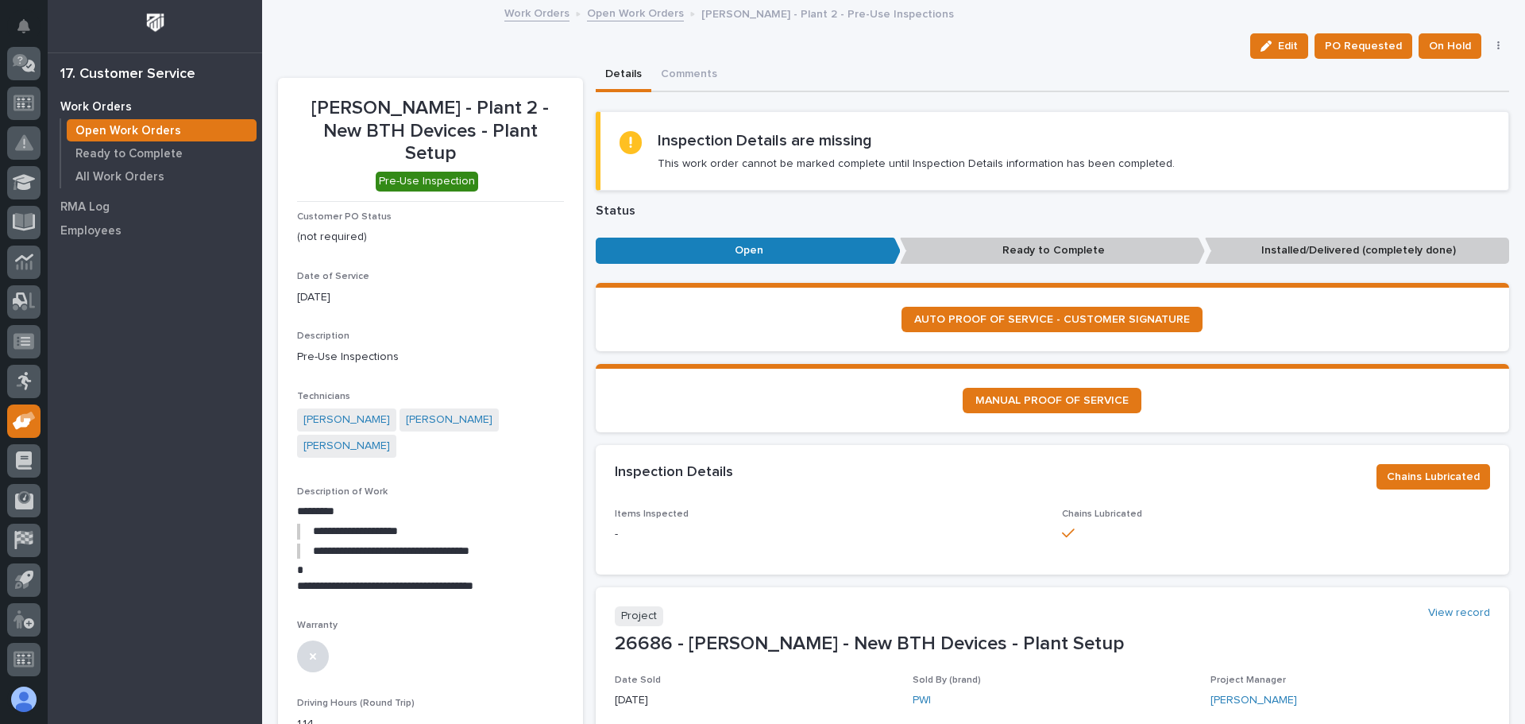
click at [760, 496] on div "Inspection Details Chains Lubricated" at bounding box center [1053, 477] width 914 height 64
click at [760, 495] on div "Inspection Details Chains Lubricated" at bounding box center [1053, 477] width 914 height 64
click at [1139, 154] on div "Inspection Details are missing This work order cannot be marked complete until …" at bounding box center [916, 151] width 517 height 40
click at [947, 164] on p "This work order cannot be marked complete until Inspection Details information …" at bounding box center [916, 163] width 517 height 14
click at [629, 145] on icon at bounding box center [630, 142] width 11 height 11
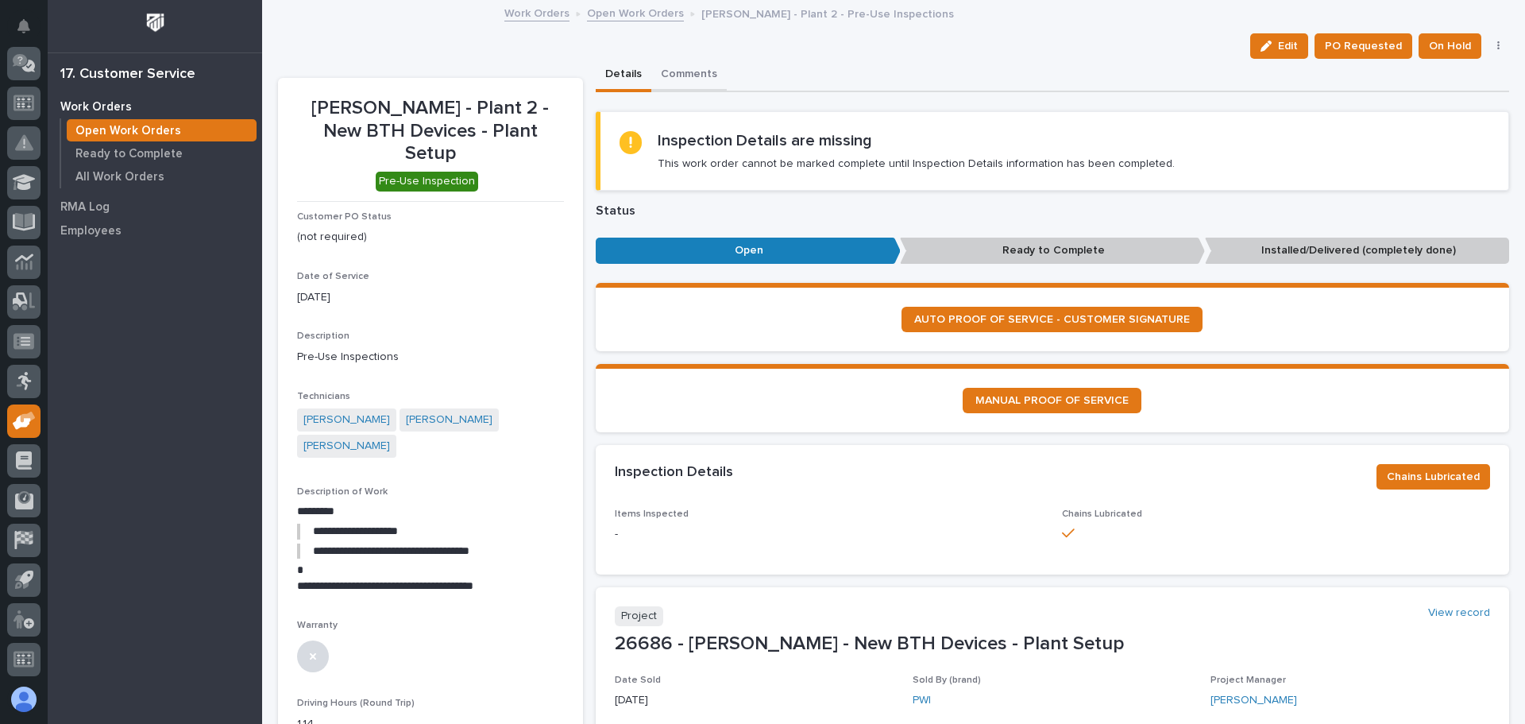
click at [687, 77] on button "Comments" at bounding box center [688, 75] width 75 height 33
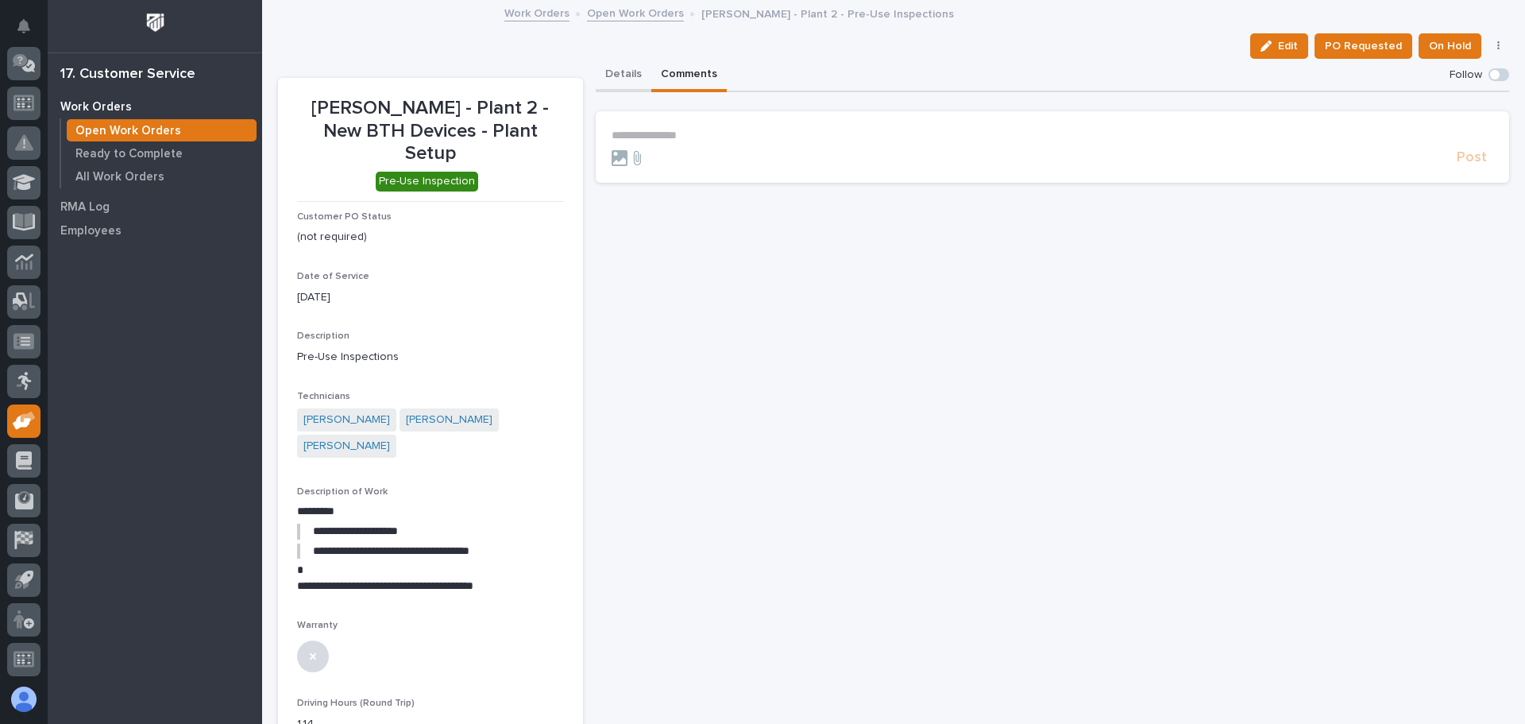
click at [618, 79] on button "Details" at bounding box center [624, 75] width 56 height 33
